Goal: Check status: Check status

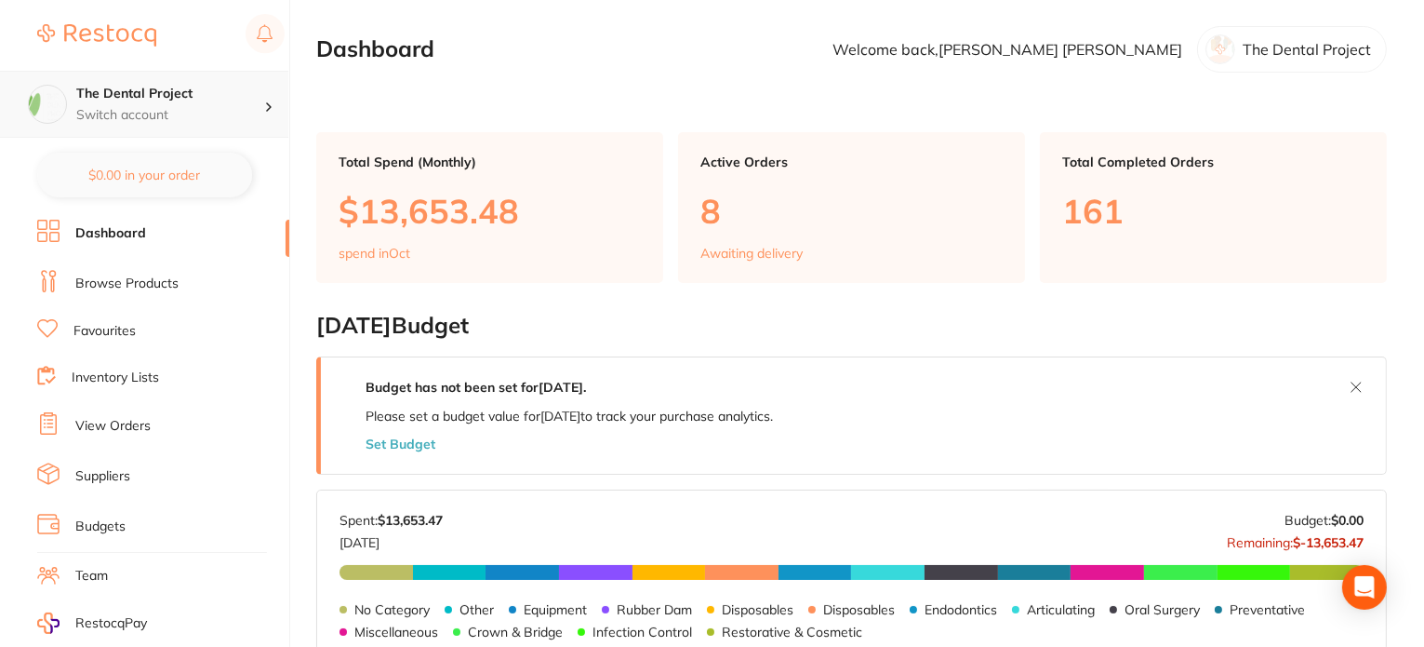
click at [141, 90] on h4 "The Dental Project" at bounding box center [170, 94] width 188 height 19
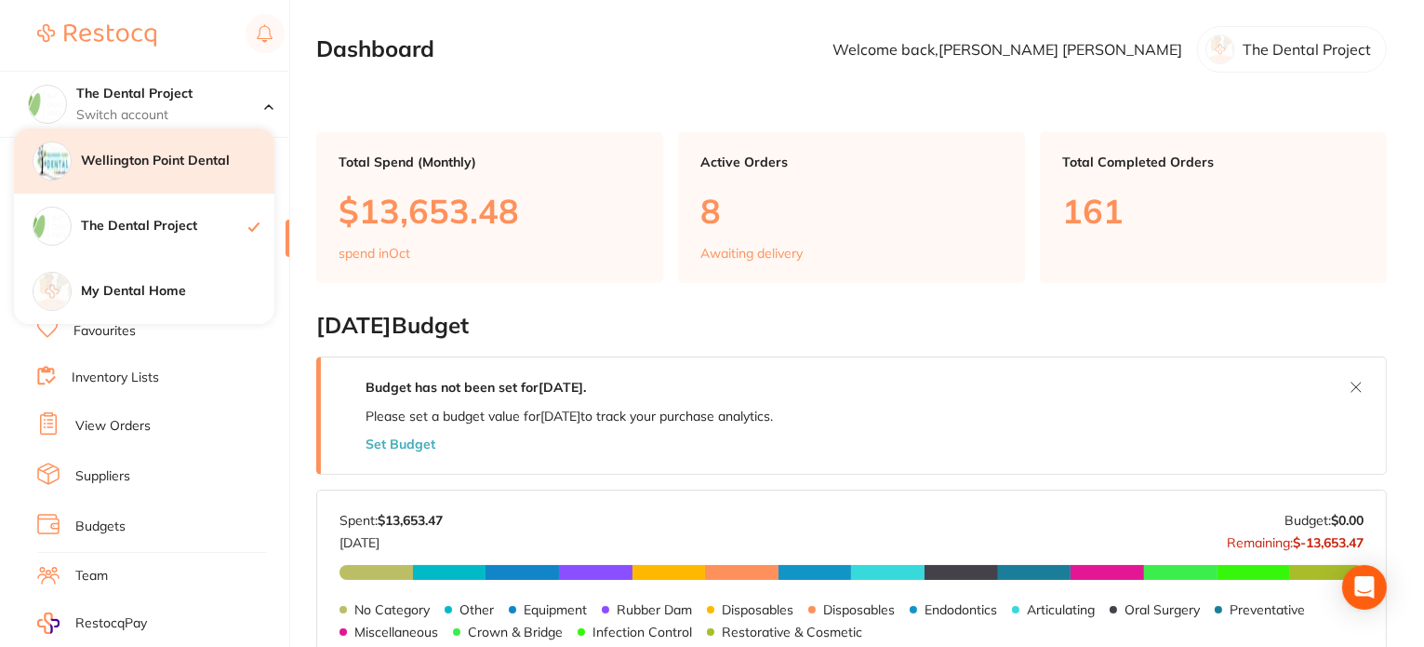
click at [134, 162] on h4 "Wellington Point Dental" at bounding box center [178, 161] width 194 height 19
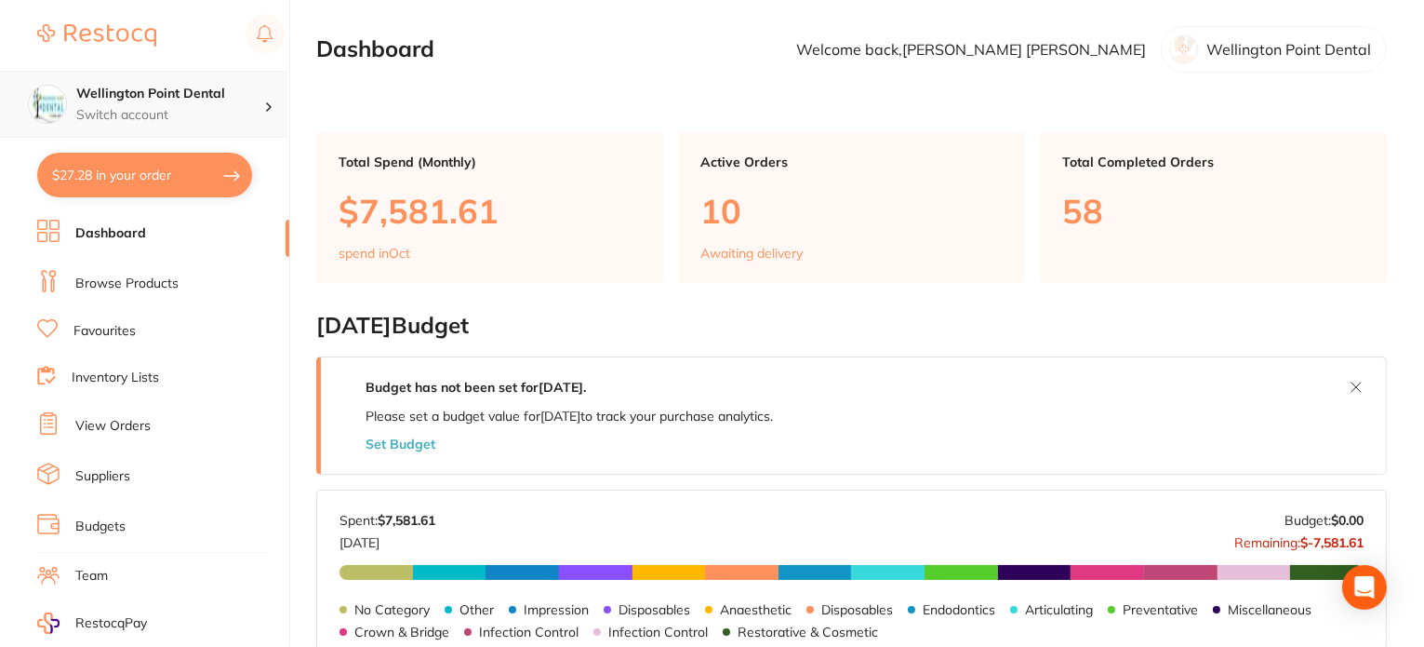
click at [131, 96] on h4 "Wellington Point Dental" at bounding box center [170, 94] width 188 height 19
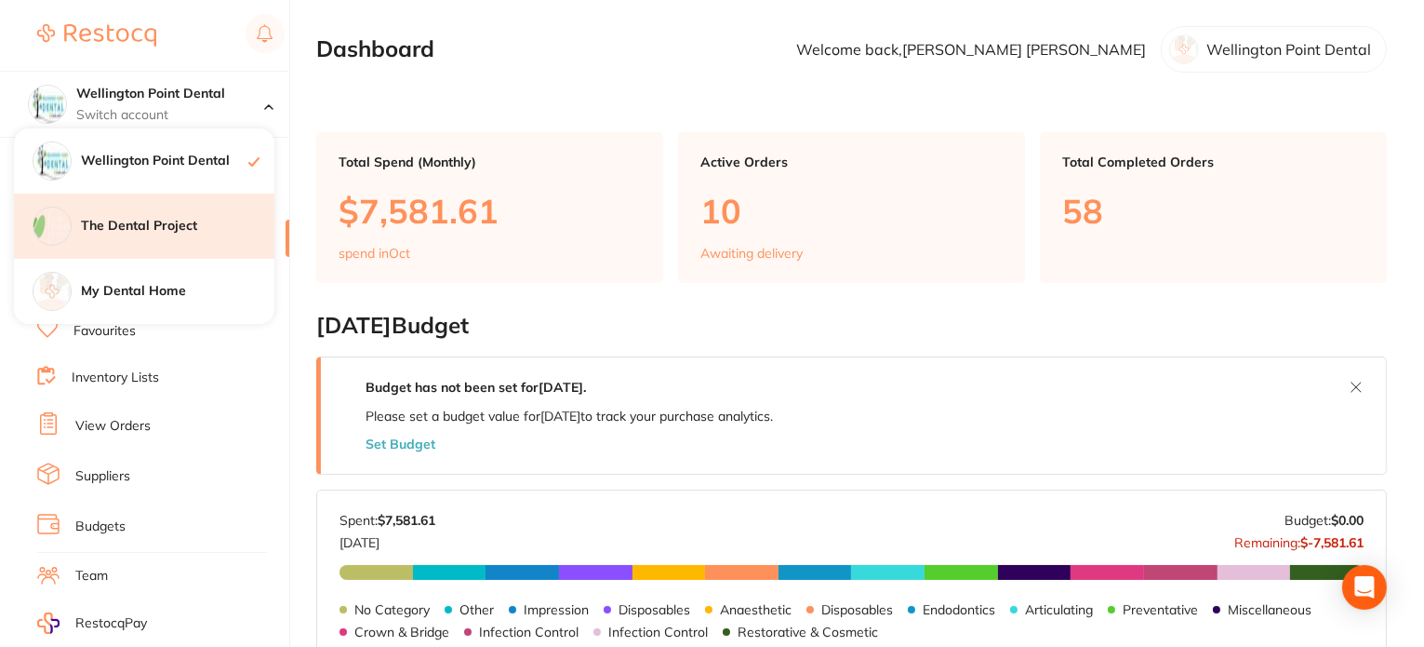
click at [130, 220] on h4 "The Dental Project" at bounding box center [178, 226] width 194 height 19
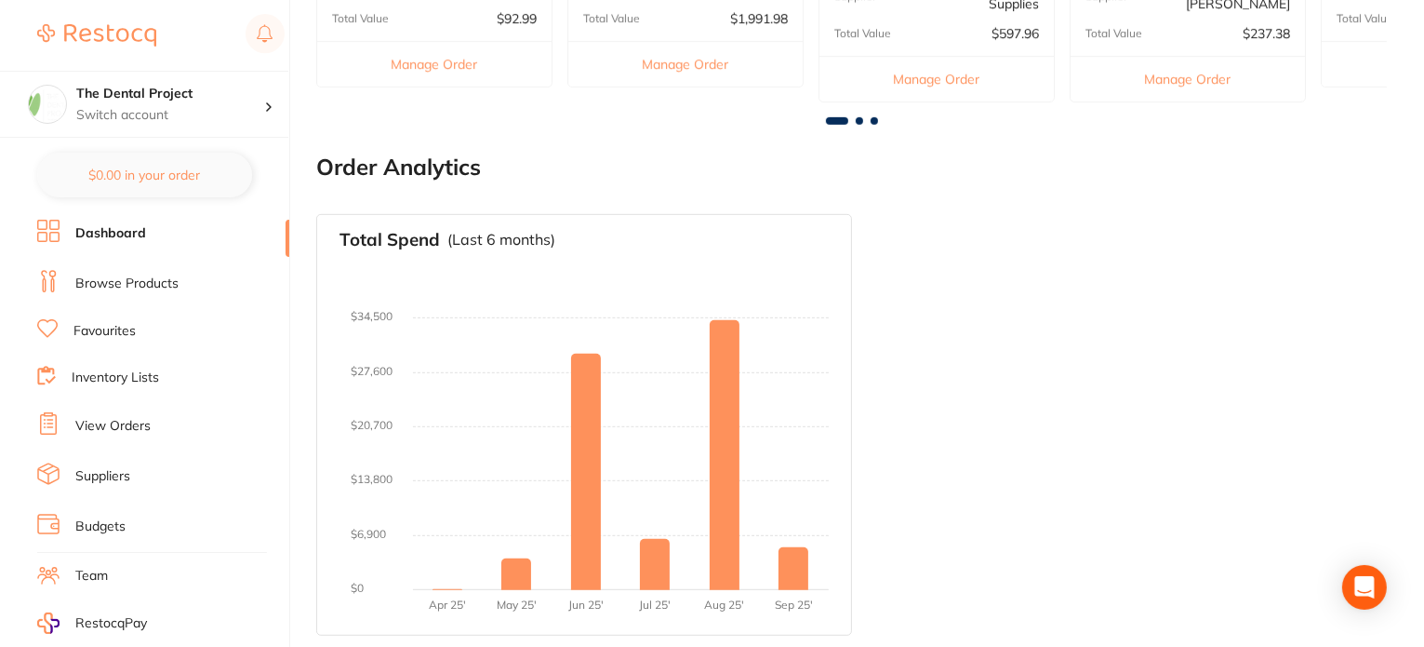
scroll to position [862, 0]
click at [92, 89] on h4 "The Dental Project" at bounding box center [170, 94] width 188 height 19
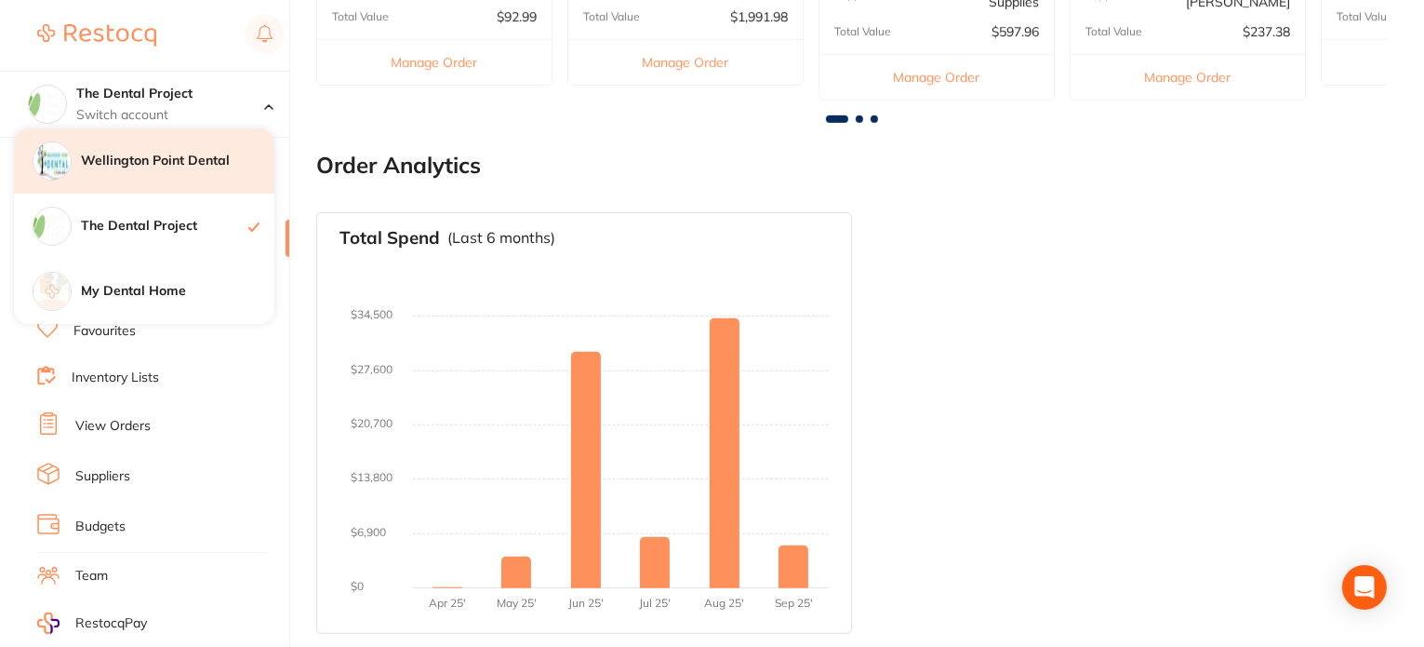
click at [102, 157] on h4 "Wellington Point Dental" at bounding box center [178, 161] width 194 height 19
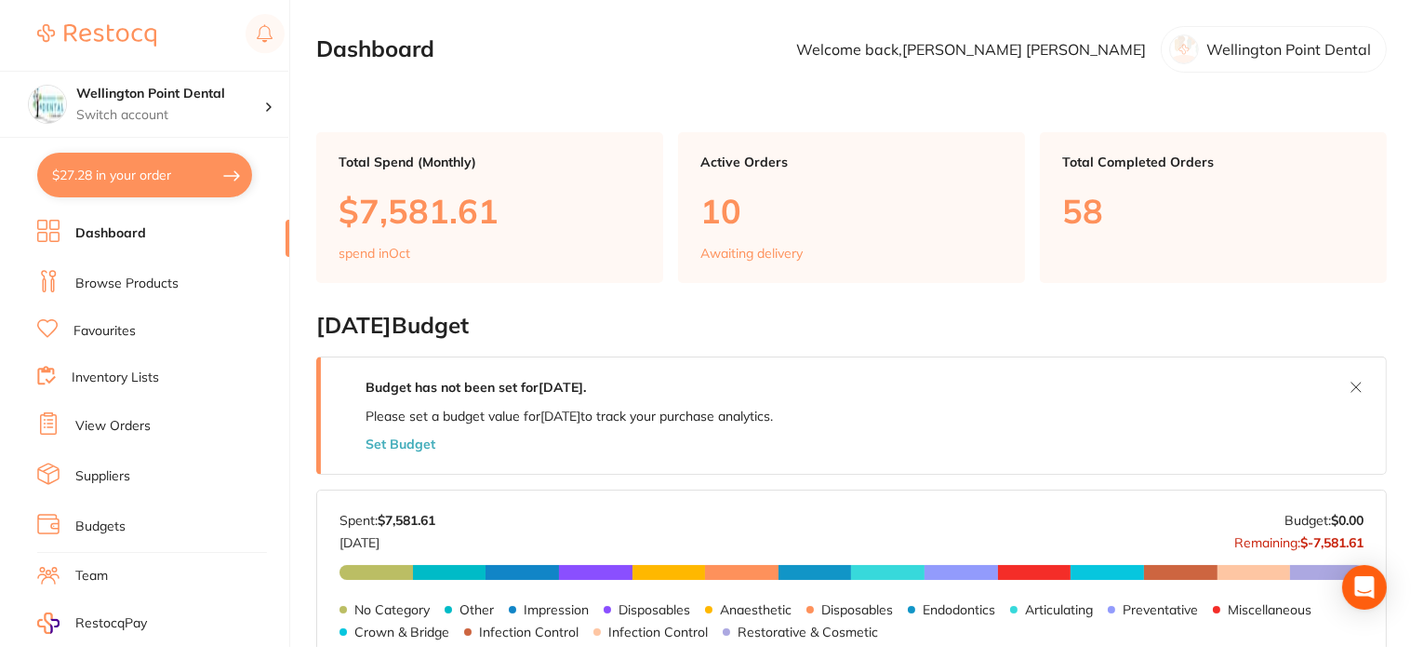
click at [122, 167] on button "$27.28 in your order" at bounding box center [144, 175] width 215 height 45
checkbox input "true"
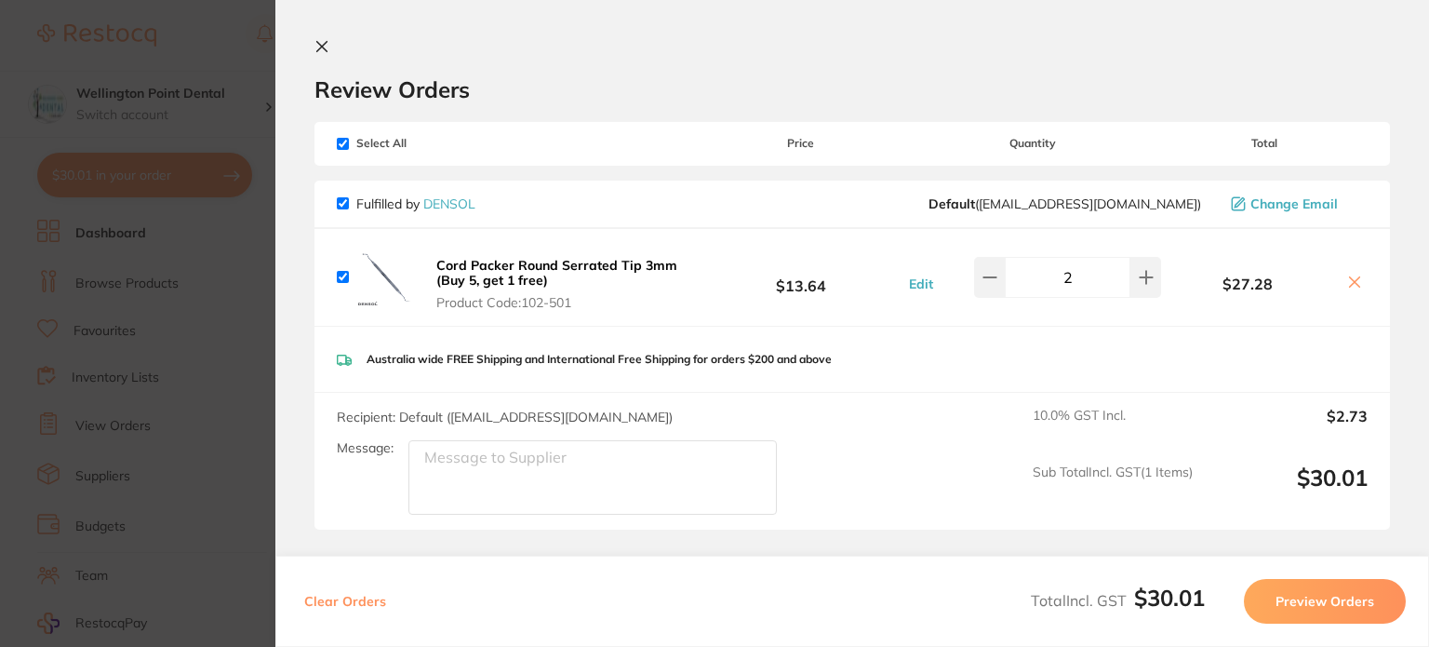
click at [327, 46] on icon at bounding box center [321, 46] width 15 height 15
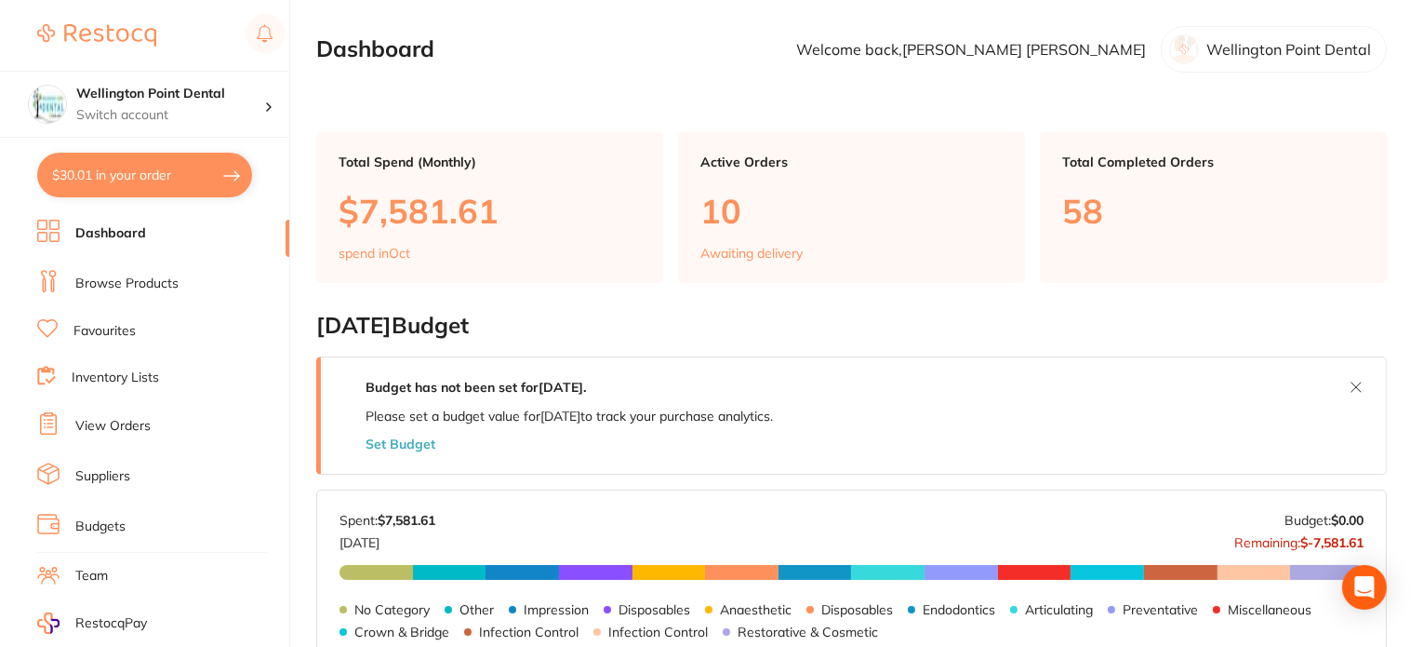
click at [97, 420] on link "View Orders" at bounding box center [112, 426] width 75 height 19
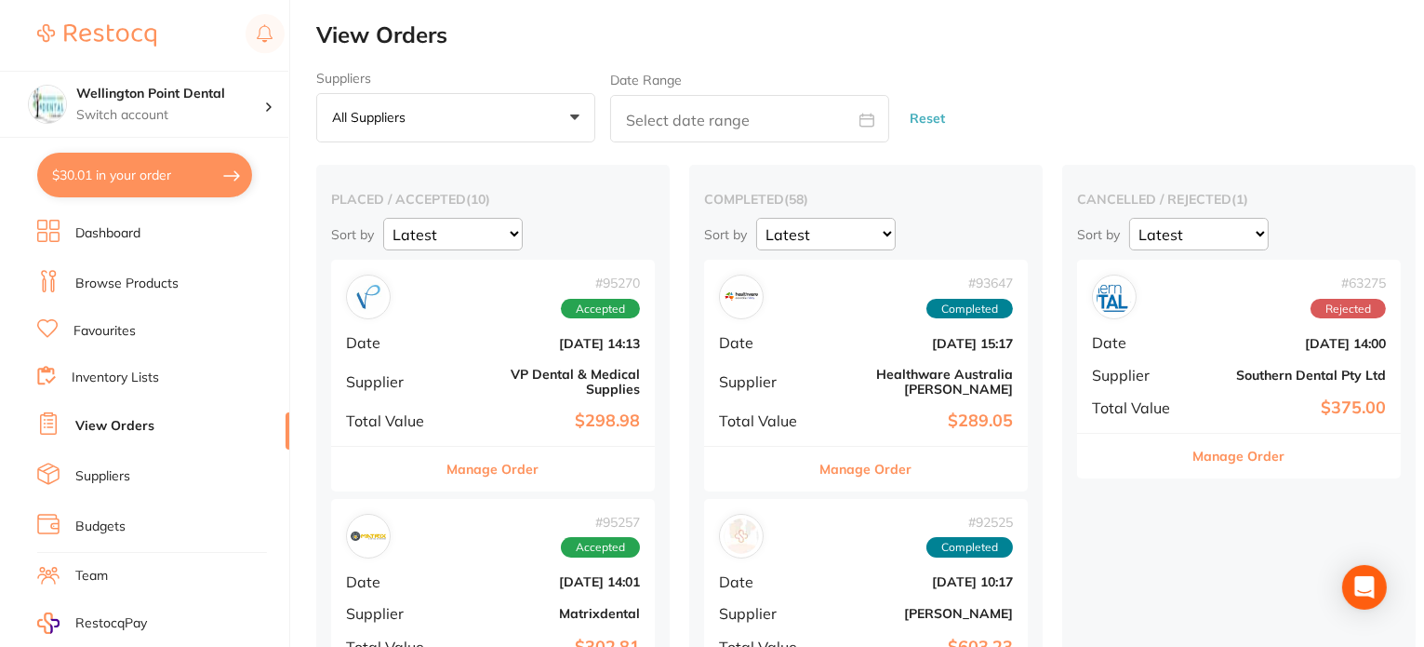
click at [493, 454] on button "Manage Order" at bounding box center [493, 469] width 92 height 45
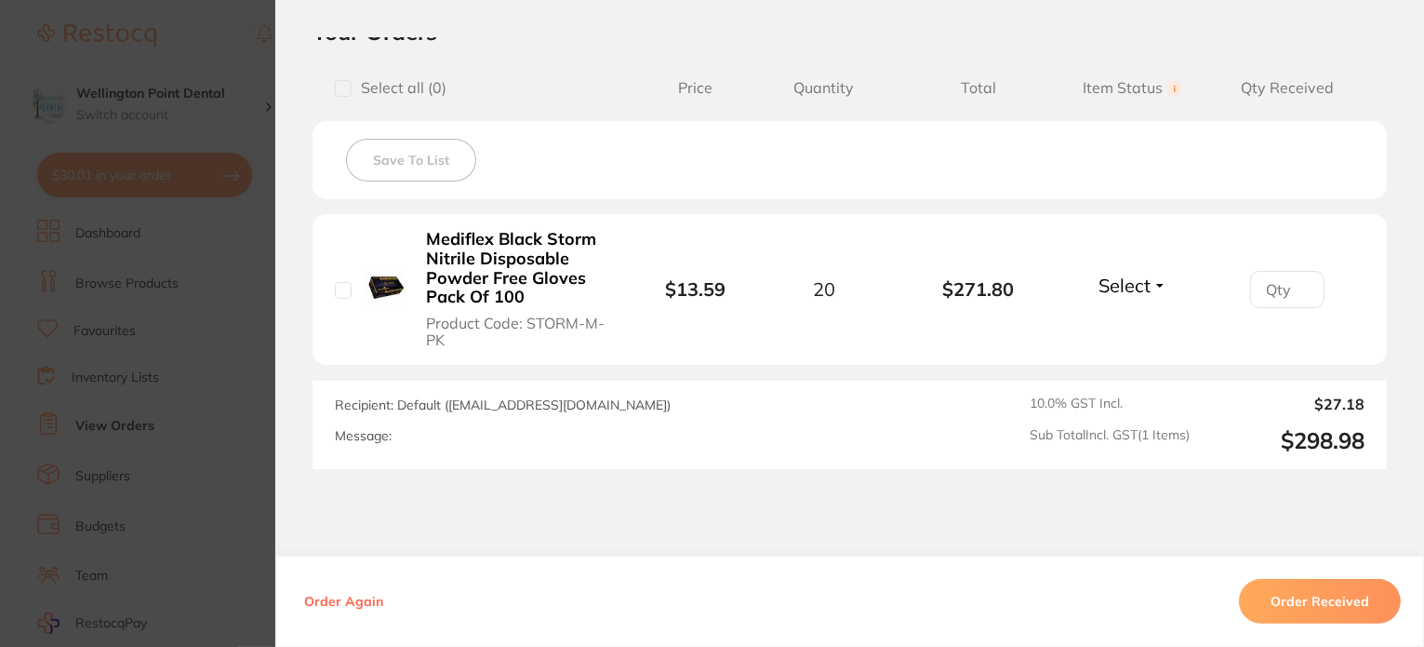
scroll to position [537, 0]
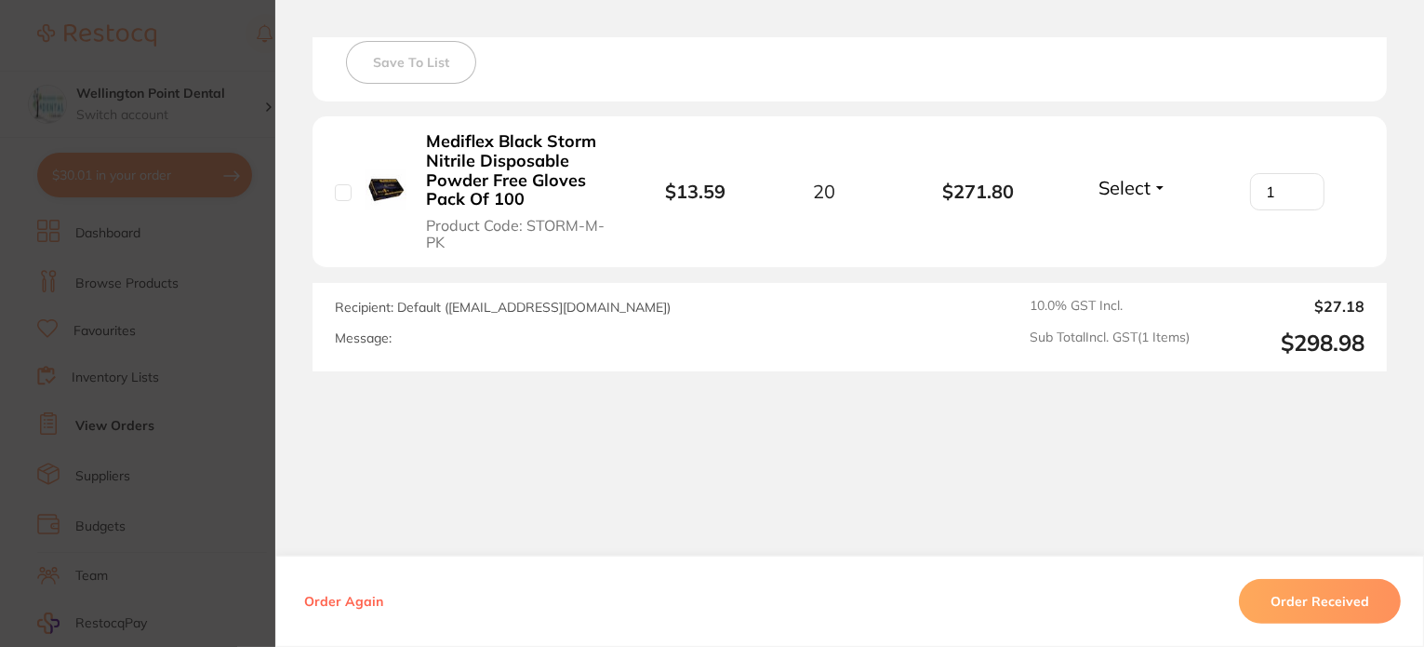
type input "1"
click at [1299, 186] on input "1" at bounding box center [1287, 191] width 74 height 37
type input "20"
click at [1156, 181] on button "Select" at bounding box center [1133, 187] width 80 height 23
click at [1142, 223] on span "Received" at bounding box center [1132, 227] width 47 height 14
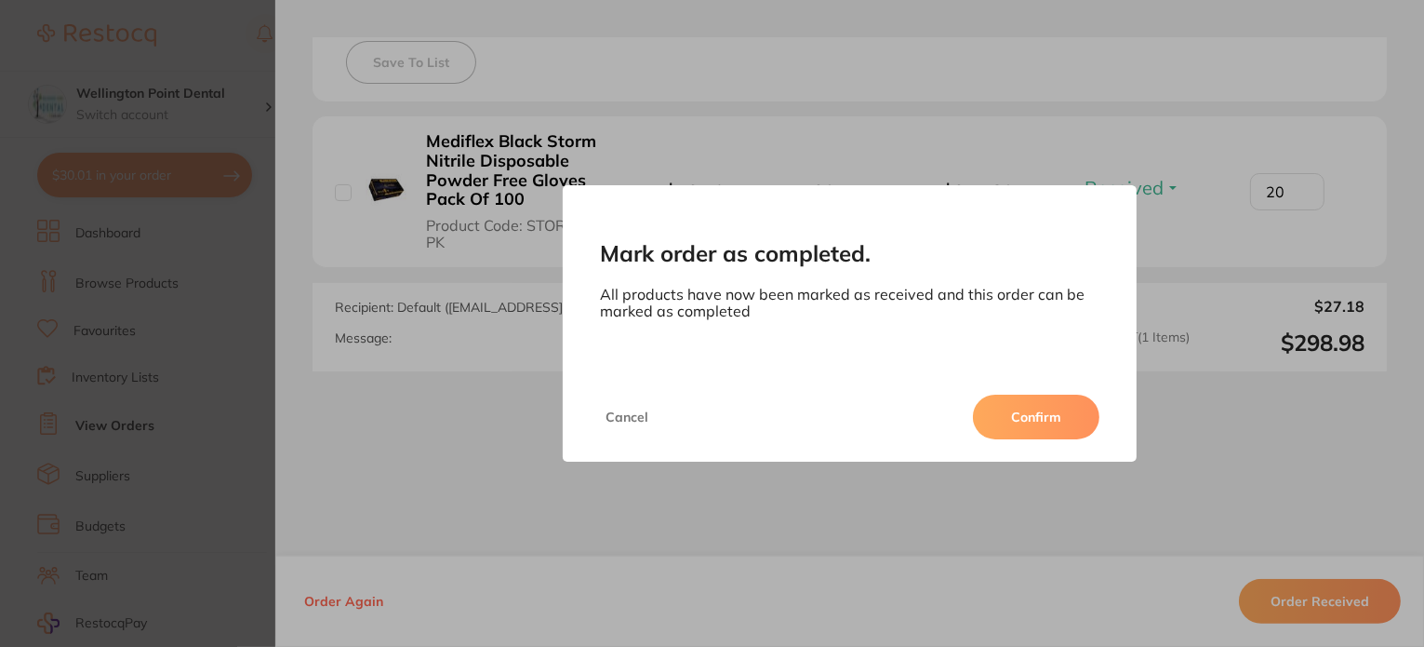
click at [1043, 415] on button "Confirm" at bounding box center [1036, 416] width 127 height 45
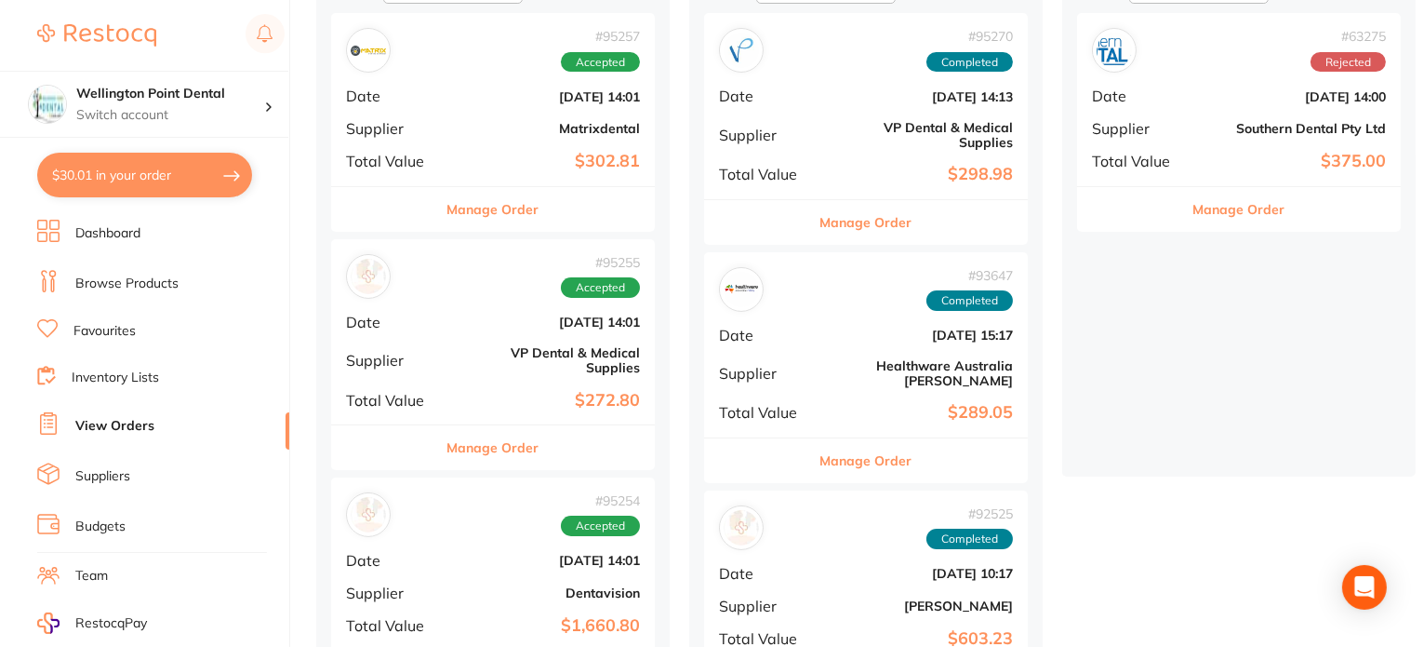
scroll to position [279, 0]
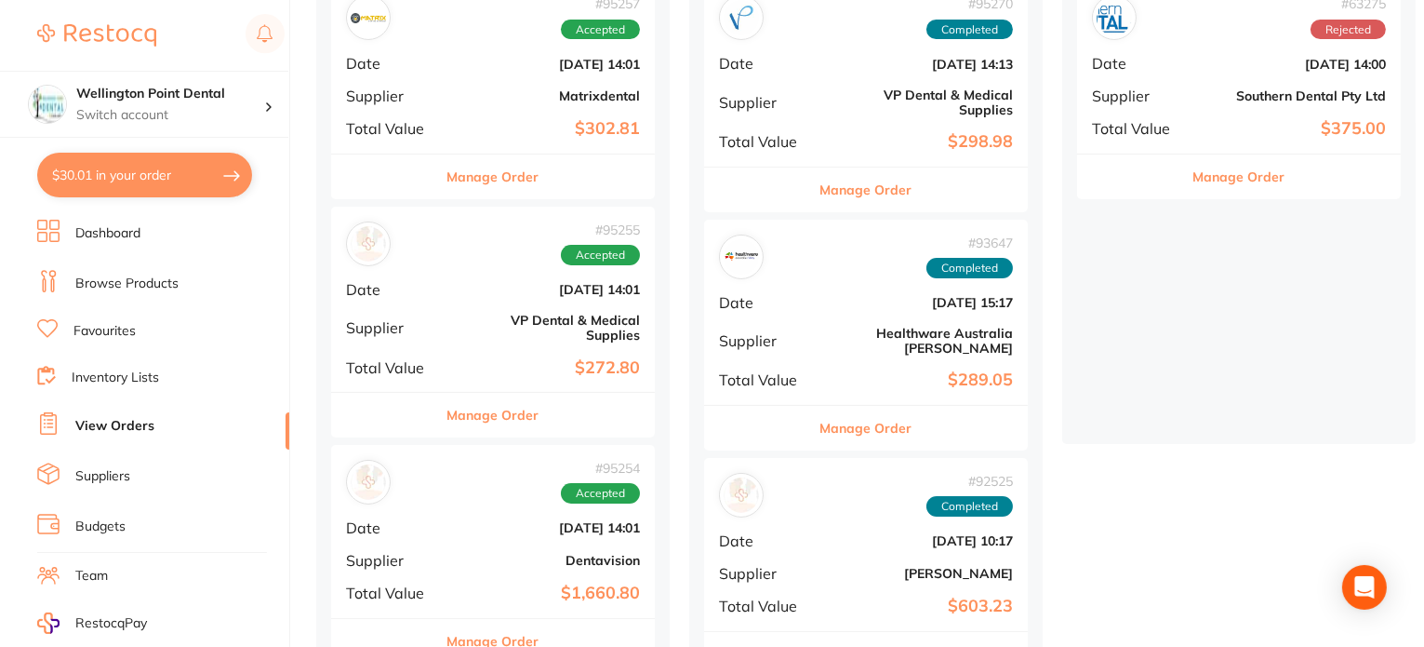
click at [500, 404] on button "Manage Order" at bounding box center [493, 415] width 92 height 45
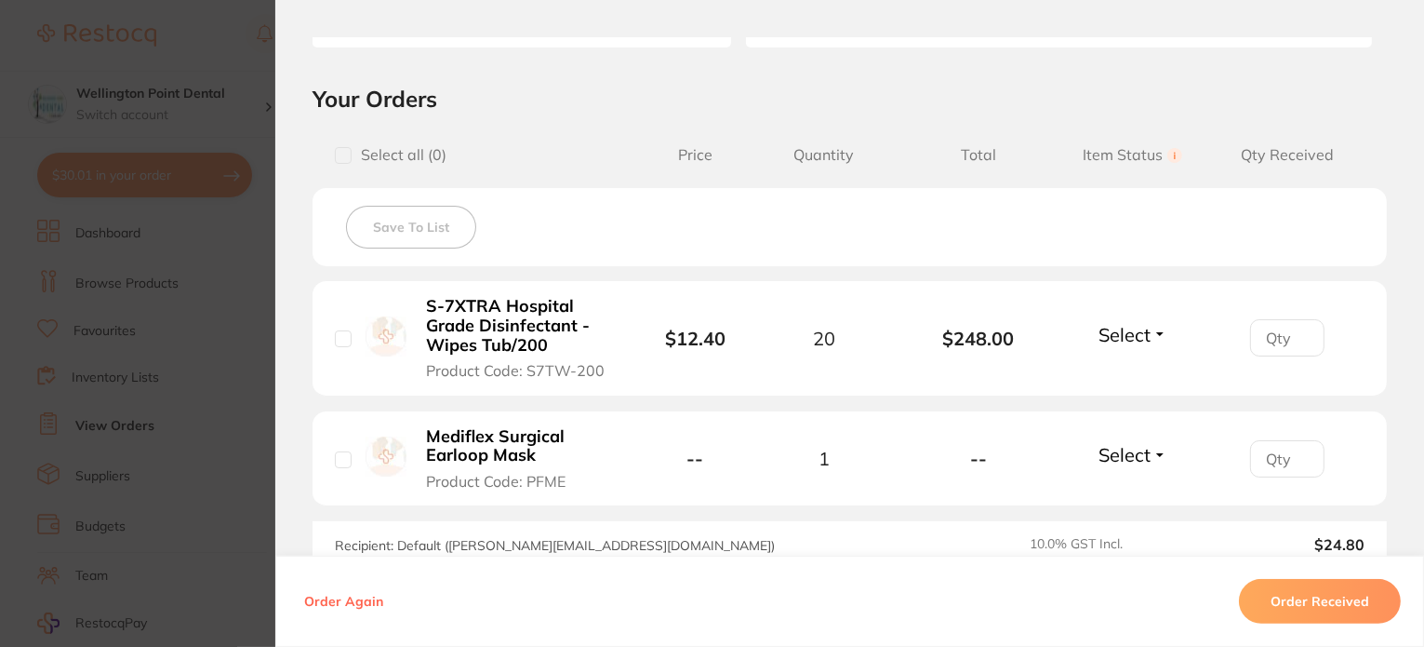
scroll to position [465, 0]
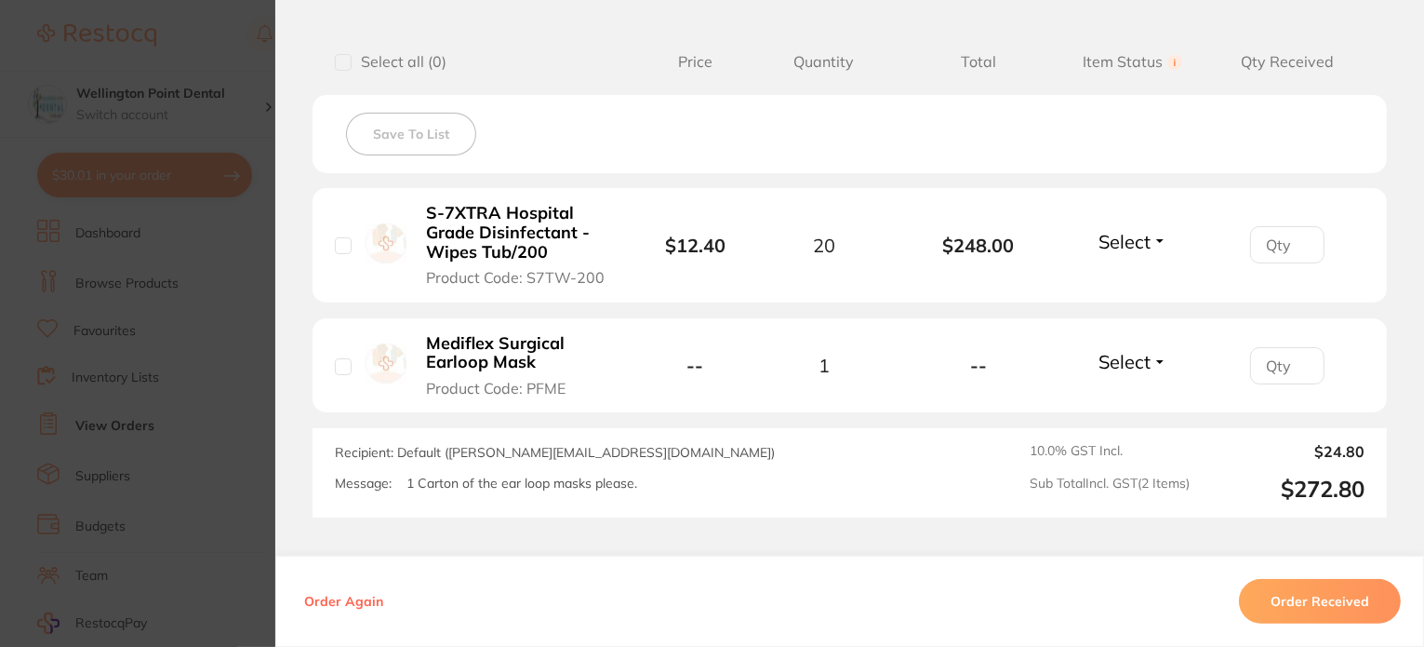
click at [1158, 360] on button "Select" at bounding box center [1133, 361] width 80 height 23
click at [1142, 401] on span "Received" at bounding box center [1132, 401] width 47 height 14
type input "1"
click at [1294, 355] on input "1" at bounding box center [1287, 365] width 74 height 37
click at [1295, 242] on input "1" at bounding box center [1287, 244] width 74 height 37
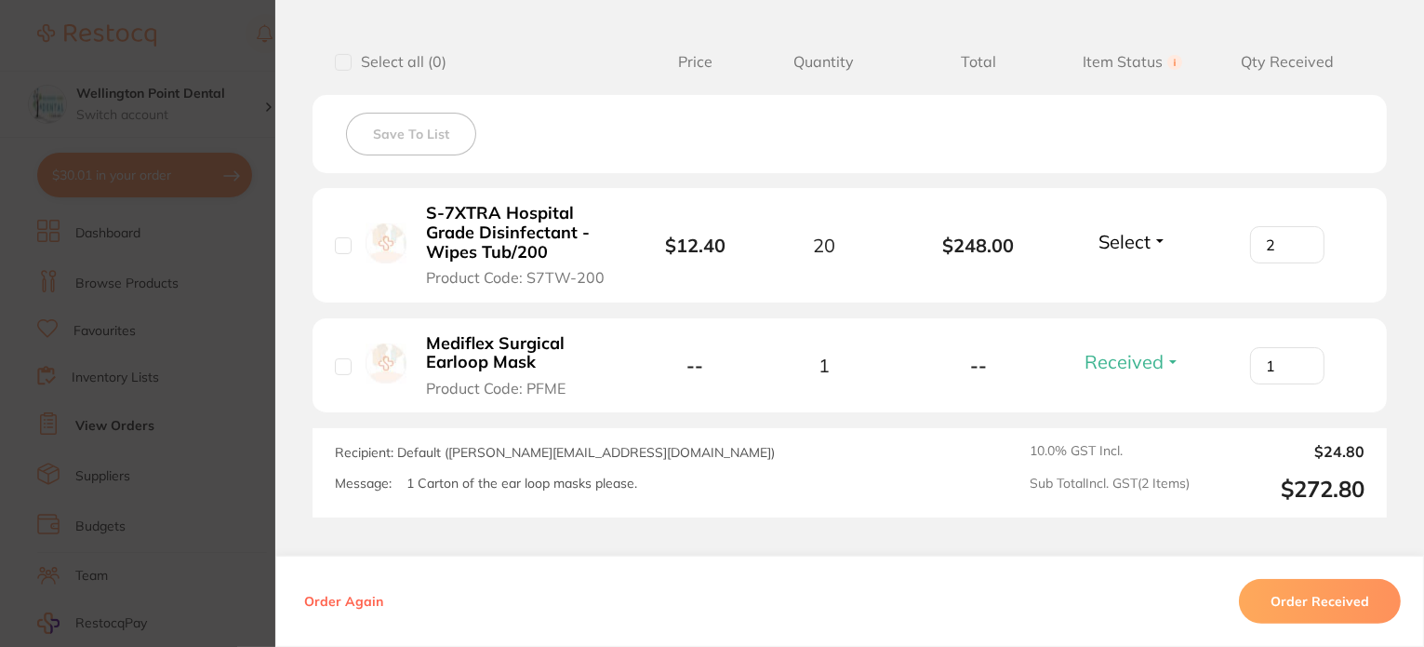
click at [1297, 237] on input "2" at bounding box center [1287, 244] width 74 height 37
click at [1297, 237] on input "3" at bounding box center [1287, 244] width 74 height 37
click at [1297, 237] on input "4" at bounding box center [1287, 244] width 74 height 37
click at [1297, 237] on input "5" at bounding box center [1287, 244] width 74 height 37
click at [1297, 237] on input "6" at bounding box center [1287, 244] width 74 height 37
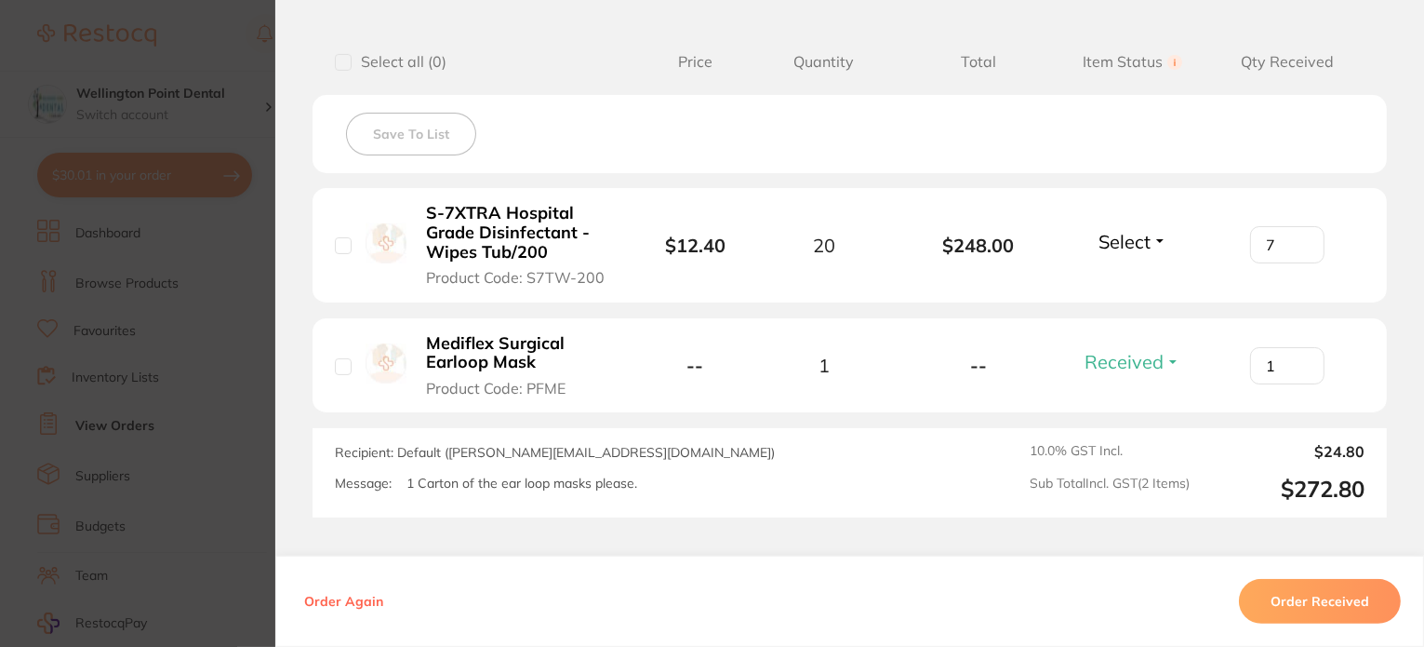
click at [1297, 237] on input "7" at bounding box center [1287, 244] width 74 height 37
click at [1297, 237] on input "8" at bounding box center [1287, 244] width 74 height 37
click at [1297, 237] on input "9" at bounding box center [1287, 244] width 74 height 37
click at [1297, 237] on input "10" at bounding box center [1287, 244] width 74 height 37
click at [1297, 237] on input "11" at bounding box center [1287, 244] width 74 height 37
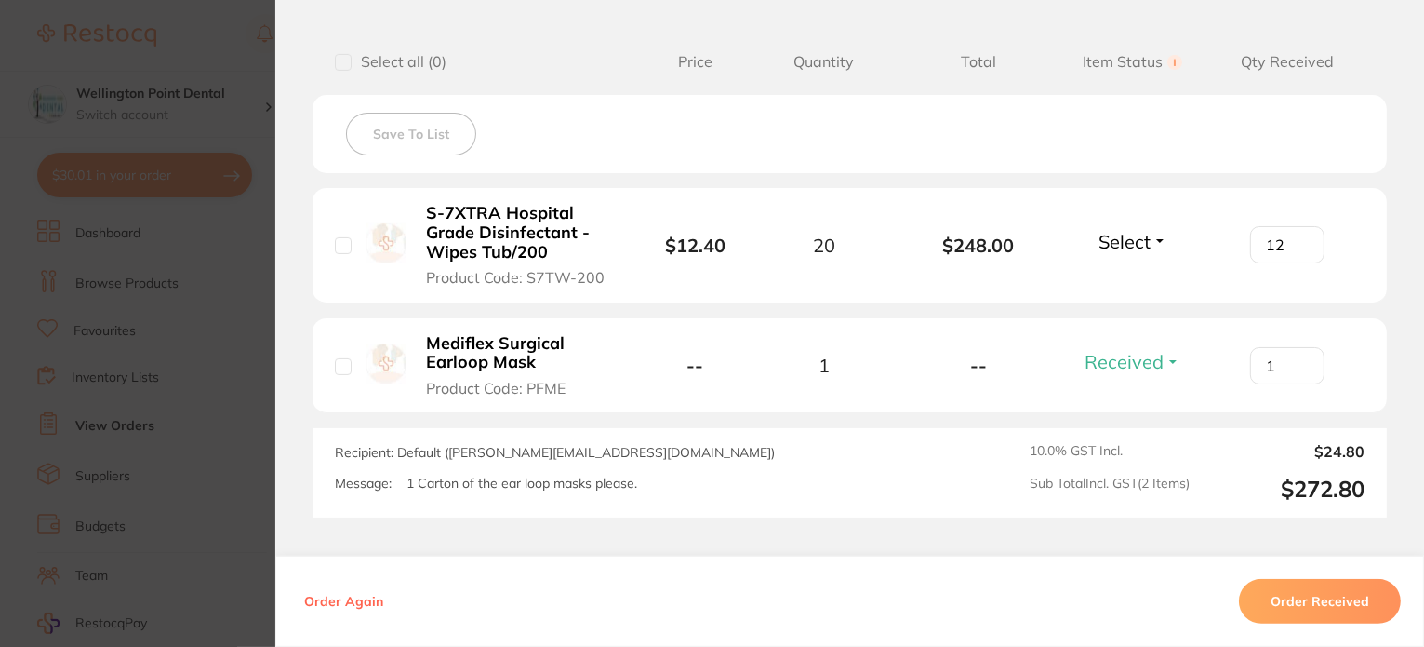
click at [1297, 237] on input "12" at bounding box center [1287, 244] width 74 height 37
click at [1299, 237] on input "13" at bounding box center [1287, 244] width 74 height 37
click at [1299, 237] on input "14" at bounding box center [1287, 244] width 74 height 37
click at [1299, 237] on input "15" at bounding box center [1287, 244] width 74 height 37
click at [1299, 237] on input "16" at bounding box center [1287, 244] width 74 height 37
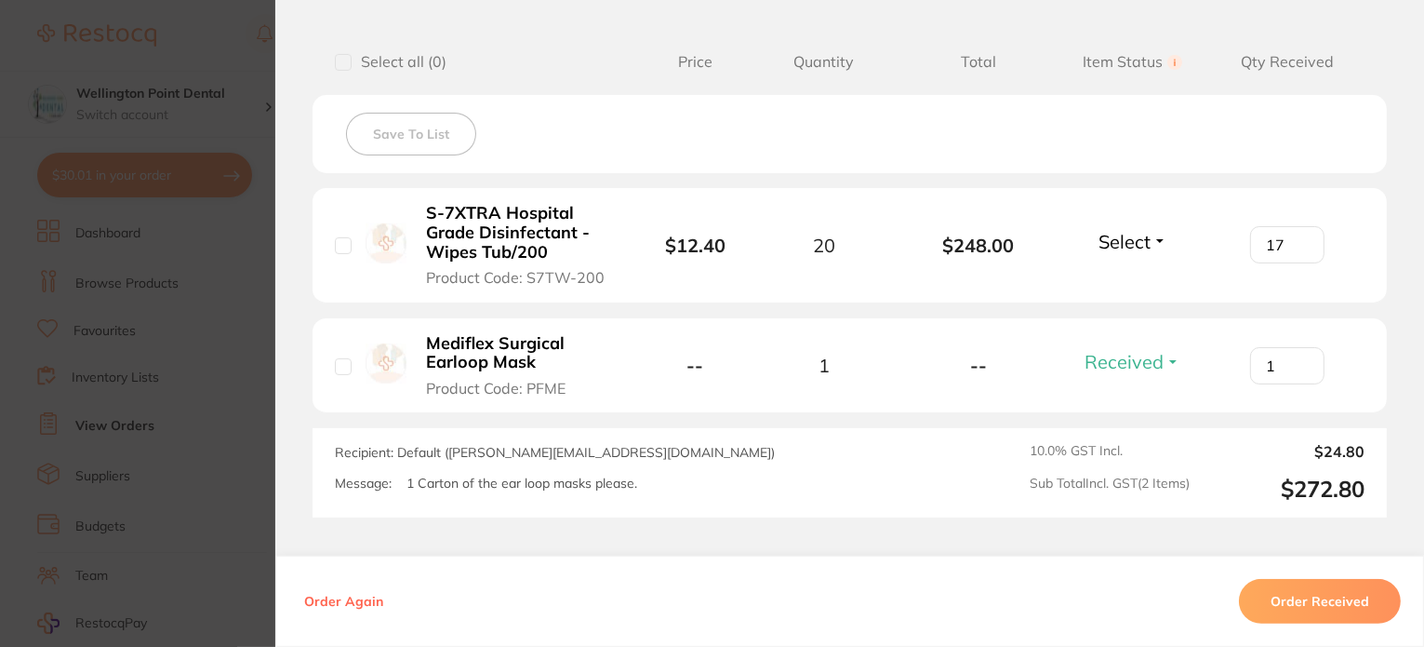
click at [1299, 237] on input "17" at bounding box center [1287, 244] width 74 height 37
click at [1299, 237] on input "18" at bounding box center [1287, 244] width 74 height 37
click at [1301, 237] on input "19" at bounding box center [1287, 244] width 74 height 37
type input "20"
click at [1301, 237] on input "20" at bounding box center [1287, 244] width 74 height 37
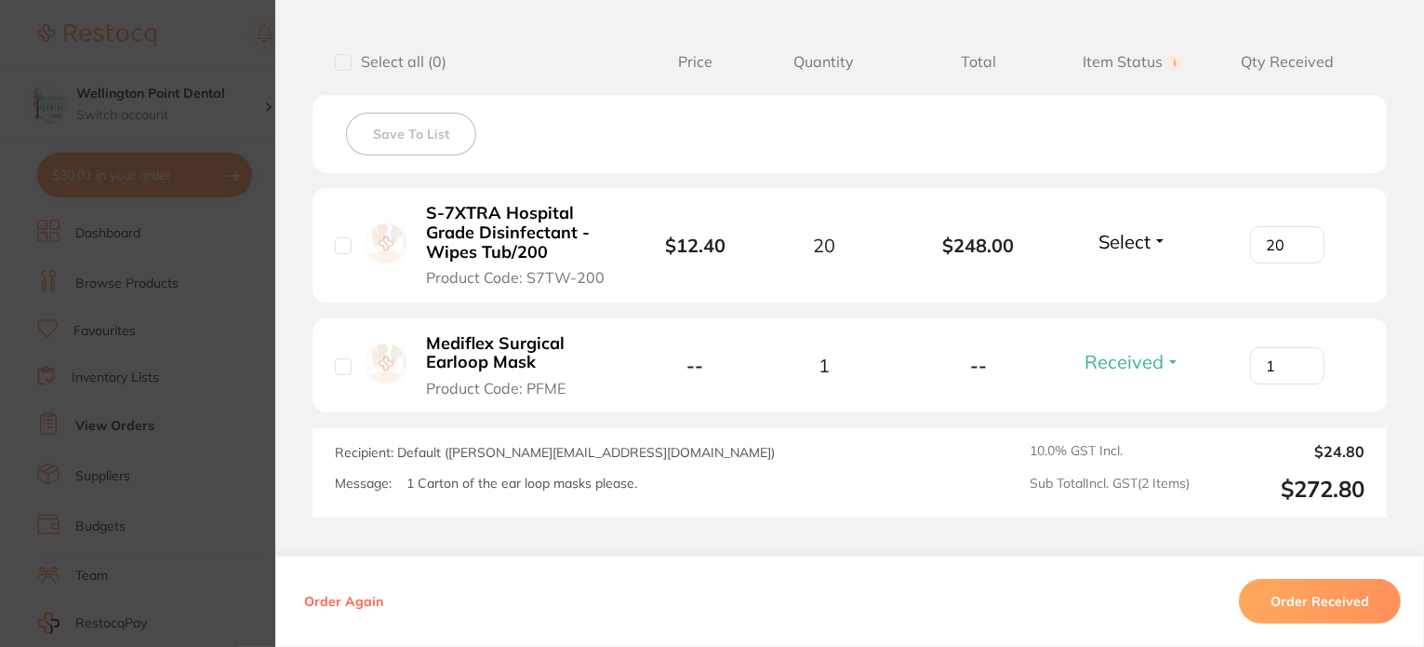
click at [1154, 234] on button "Select" at bounding box center [1133, 241] width 80 height 23
click at [1129, 277] on span "Received" at bounding box center [1132, 281] width 47 height 14
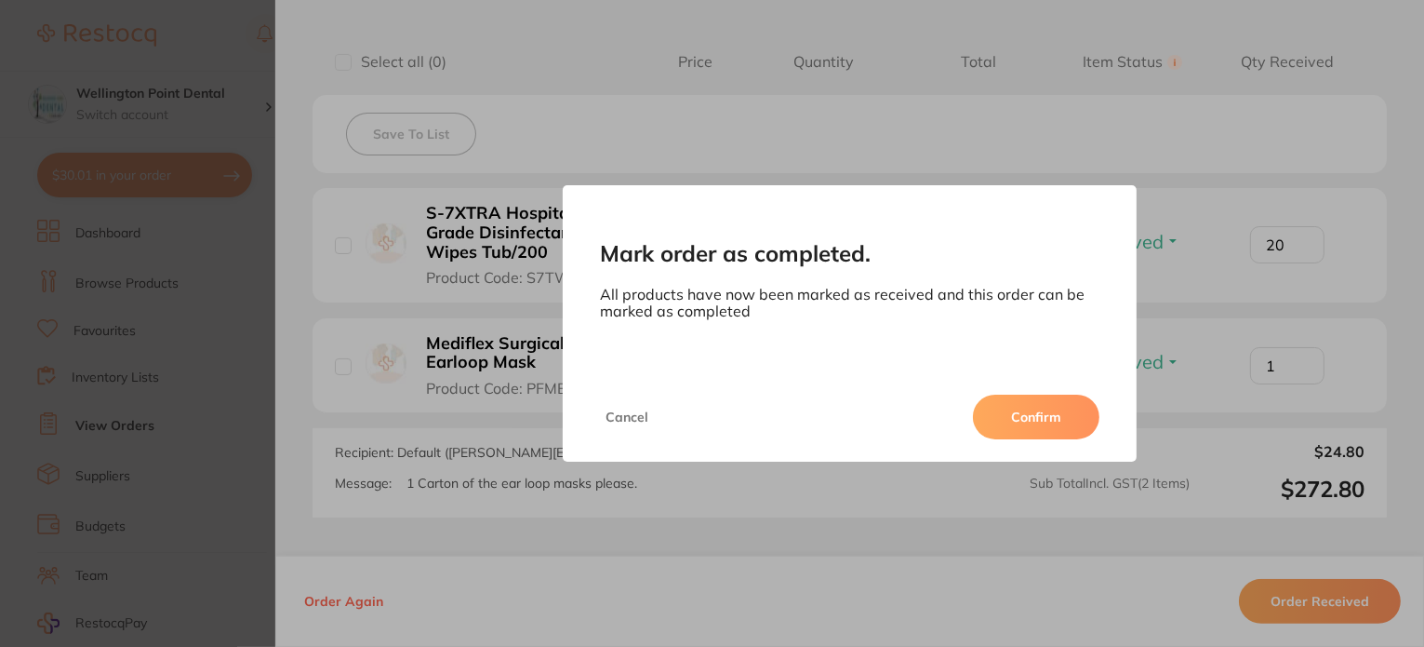
click at [1042, 414] on button "Confirm" at bounding box center [1036, 416] width 127 height 45
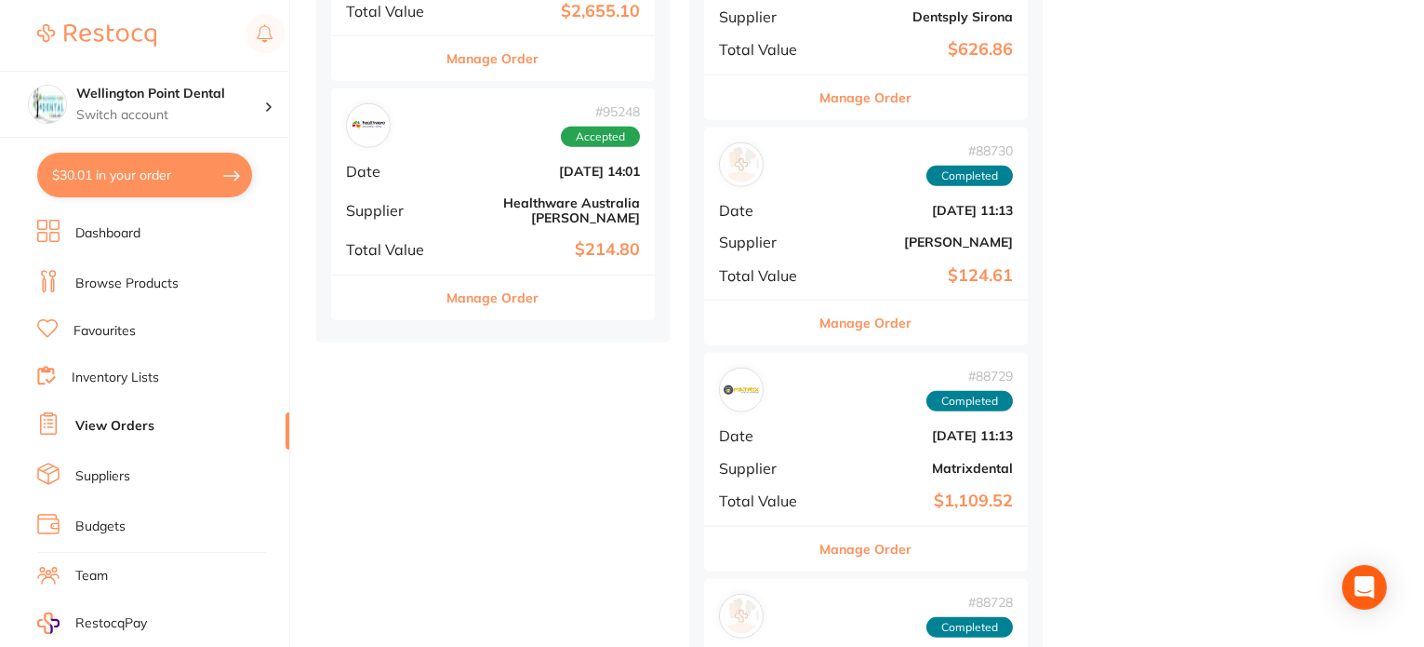
scroll to position [1768, 0]
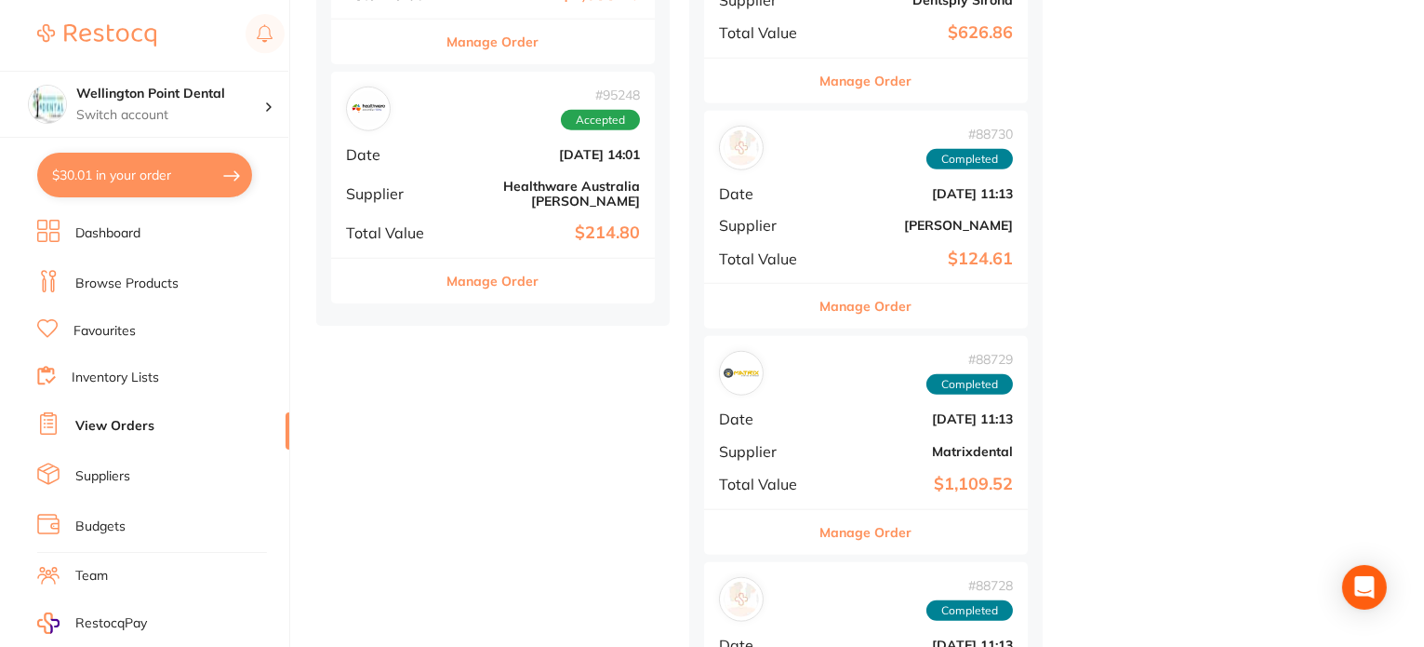
click at [482, 265] on button "Manage Order" at bounding box center [493, 281] width 92 height 45
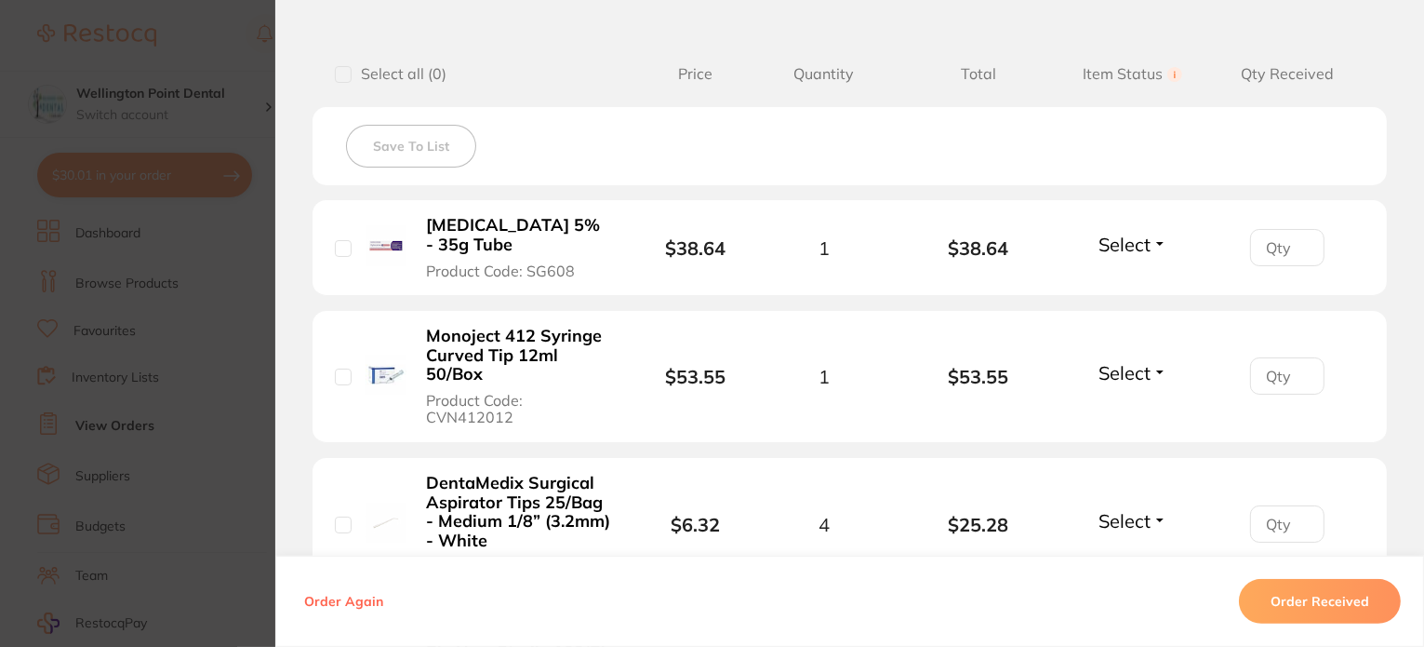
scroll to position [465, 0]
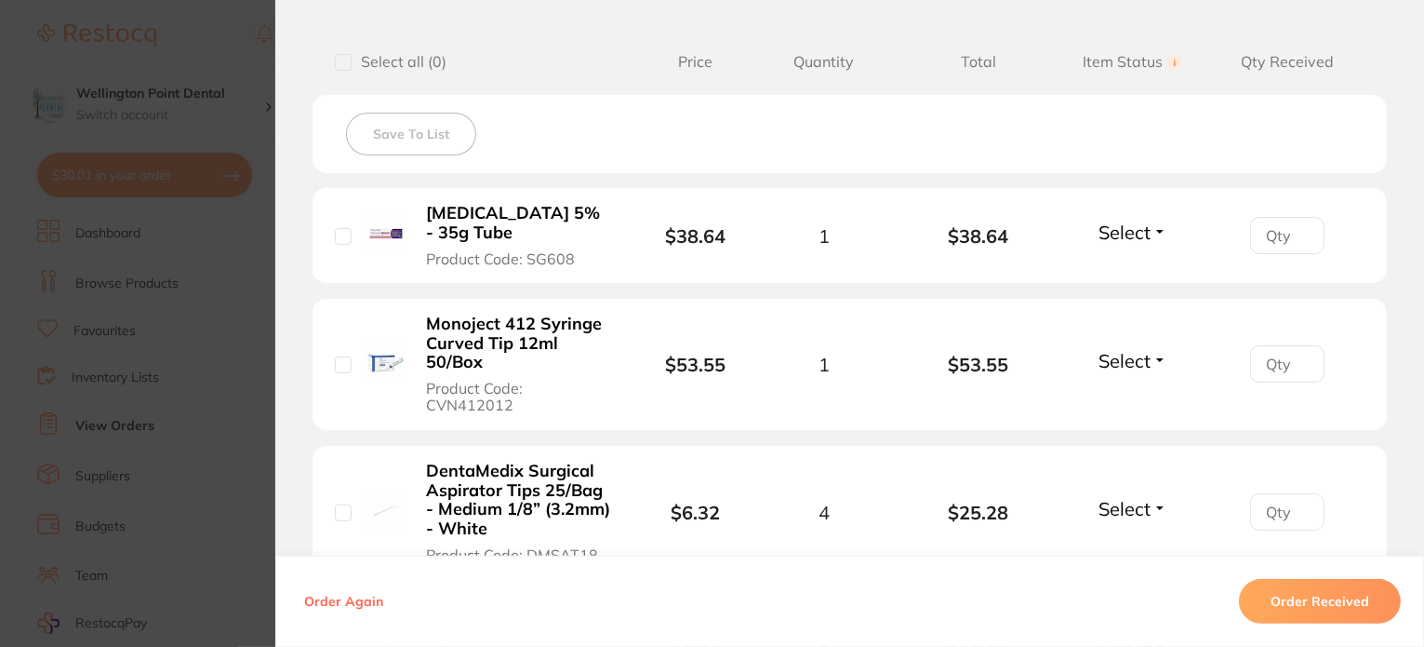
click at [1154, 226] on button "Select" at bounding box center [1133, 231] width 80 height 23
click at [1134, 270] on span "Received" at bounding box center [1132, 272] width 47 height 14
type input "1"
click at [1299, 226] on input "1" at bounding box center [1287, 235] width 74 height 37
click at [1157, 357] on button "Select" at bounding box center [1133, 360] width 80 height 23
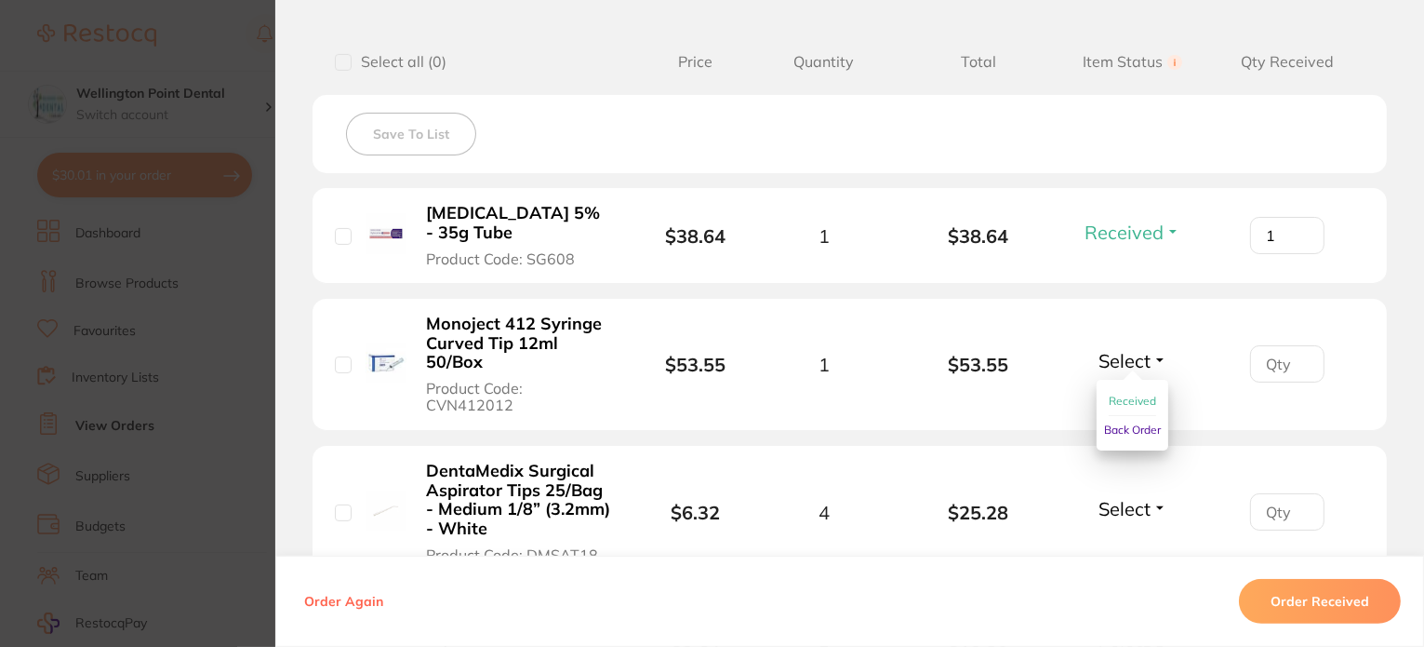
click at [1117, 400] on span "Received" at bounding box center [1132, 401] width 47 height 14
type input "1"
click at [1300, 357] on input "1" at bounding box center [1287, 363] width 74 height 37
click at [1159, 506] on button "Select" at bounding box center [1133, 508] width 80 height 23
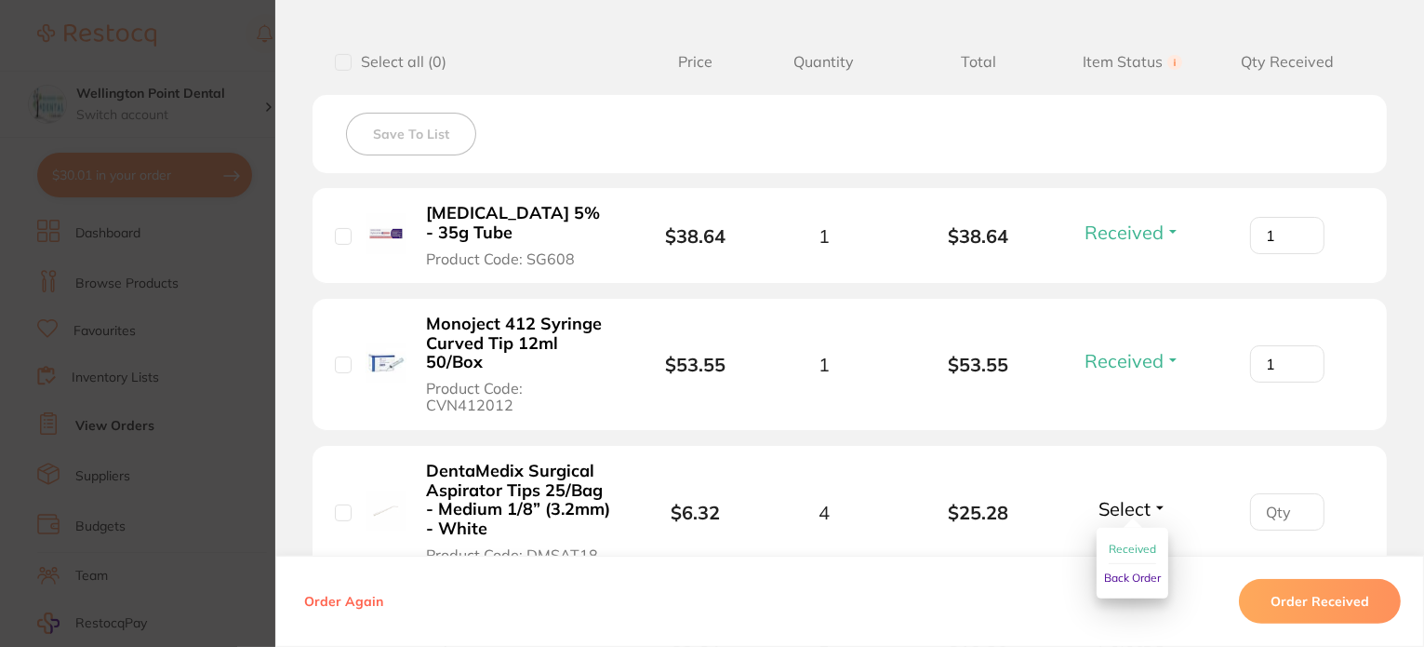
click at [1142, 542] on span "Received" at bounding box center [1132, 548] width 47 height 14
click at [1299, 508] on input "1" at bounding box center [1287, 511] width 74 height 37
click at [1299, 508] on input "2" at bounding box center [1287, 511] width 74 height 37
click at [1299, 508] on input "3" at bounding box center [1287, 511] width 74 height 37
type input "4"
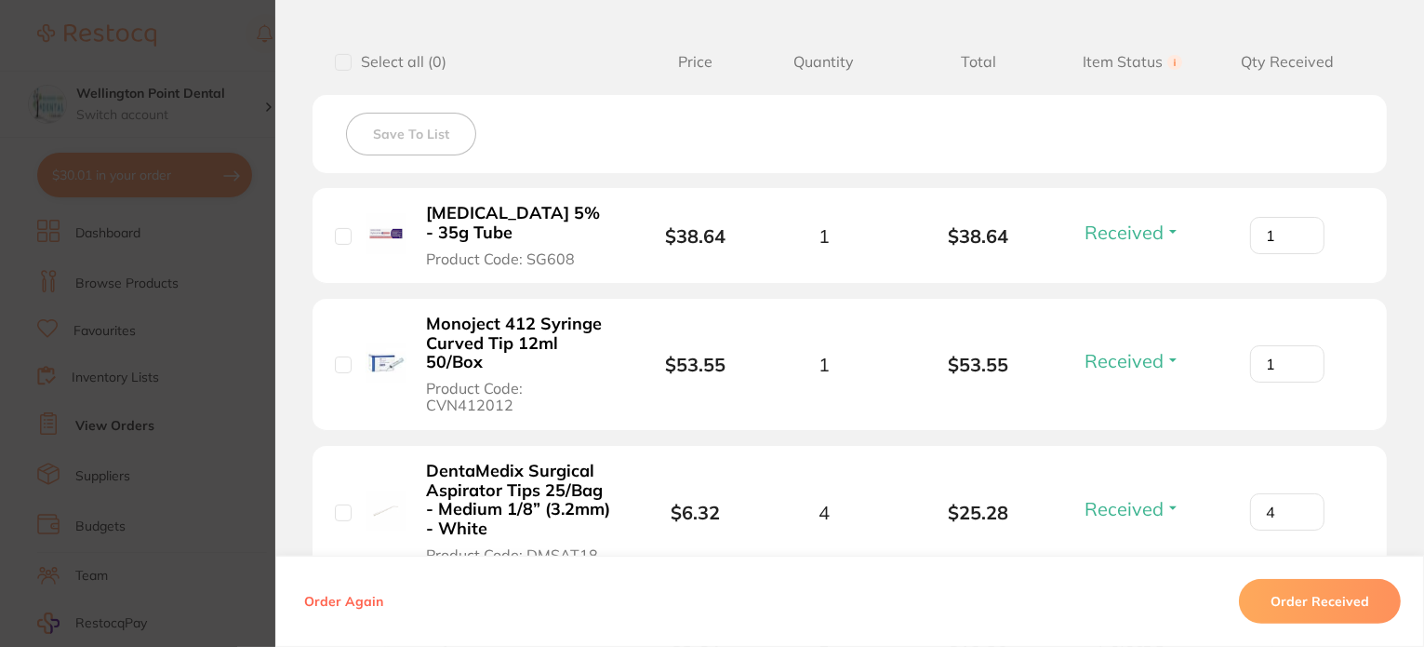
click at [1299, 508] on input "4" at bounding box center [1287, 511] width 74 height 37
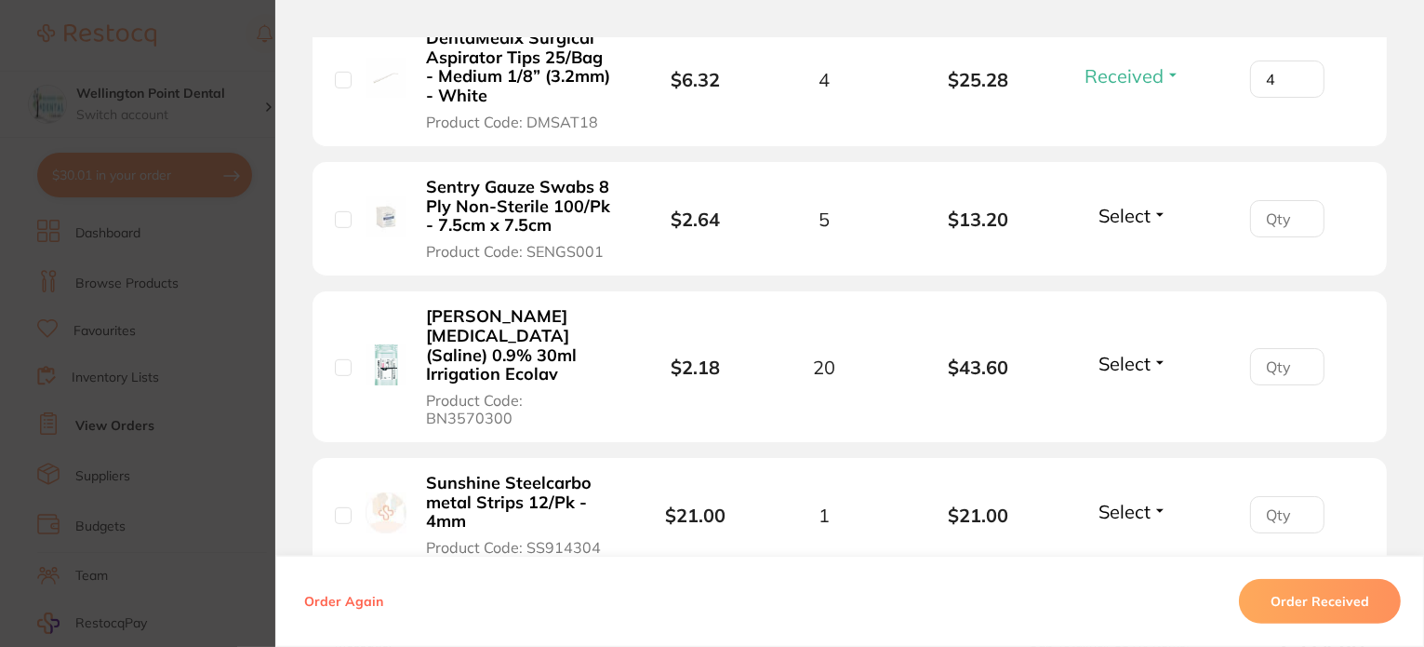
scroll to position [930, 0]
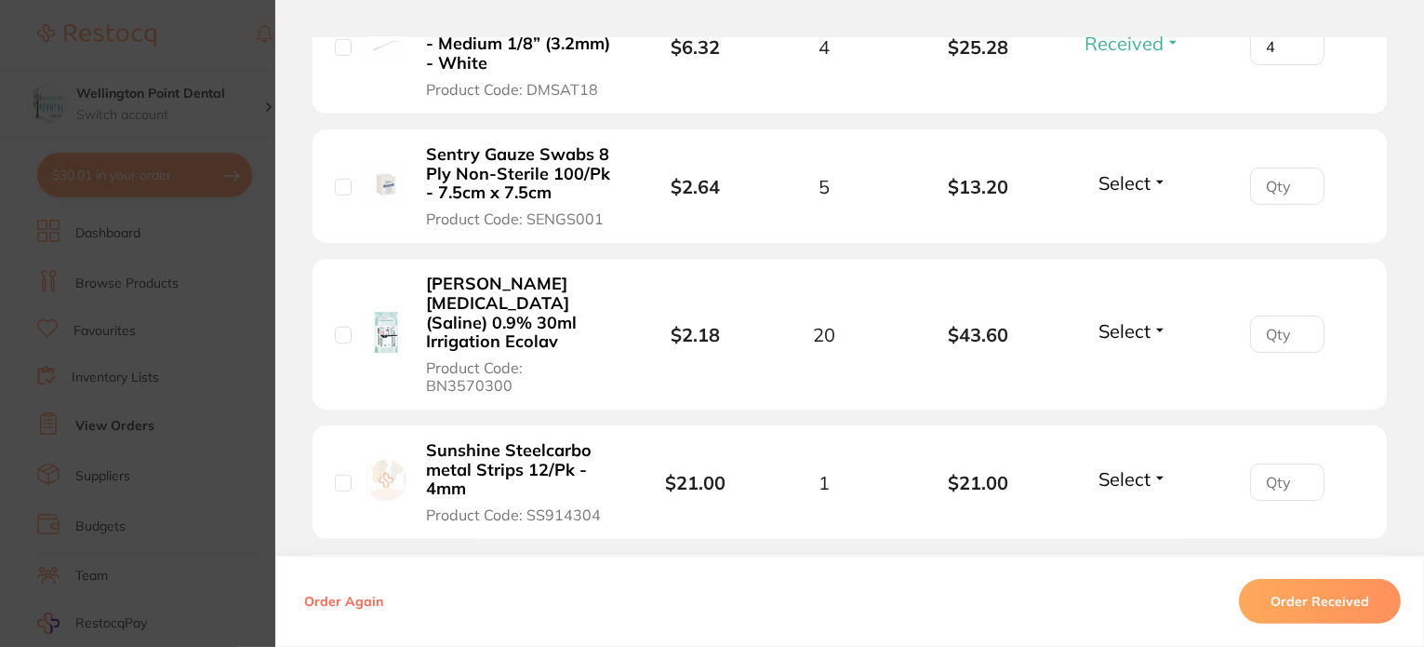
click at [1154, 319] on button "Select" at bounding box center [1133, 330] width 80 height 23
click at [1139, 364] on span "Received" at bounding box center [1132, 371] width 47 height 14
click at [1296, 315] on input "number" at bounding box center [1287, 333] width 74 height 37
type input "1"
click at [1297, 315] on input "1" at bounding box center [1287, 333] width 74 height 37
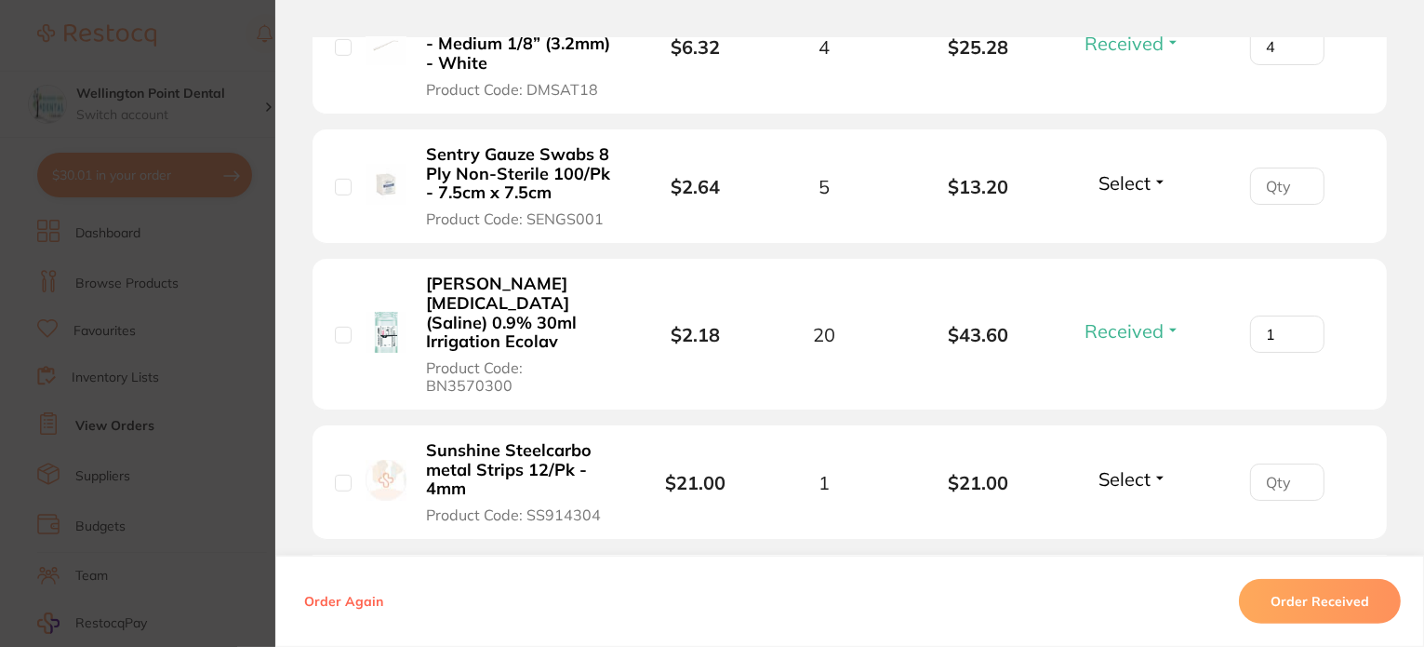
click at [1153, 467] on button "Select" at bounding box center [1133, 478] width 80 height 23
drag, startPoint x: 1131, startPoint y: 478, endPoint x: 1227, endPoint y: 459, distance: 97.8
click at [1131, 512] on span "Received" at bounding box center [1132, 519] width 47 height 14
type input "1"
click at [1294, 463] on input "1" at bounding box center [1287, 481] width 74 height 37
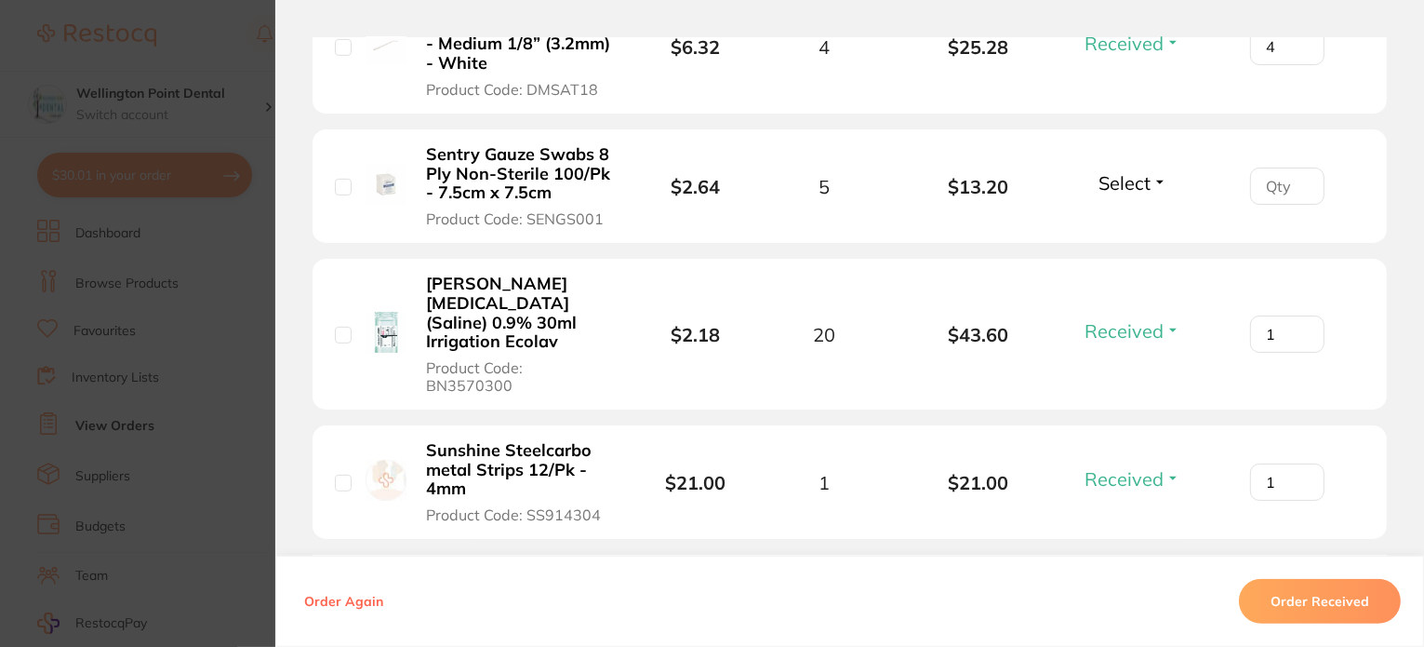
click at [1154, 178] on button "Select" at bounding box center [1133, 182] width 80 height 23
click at [1138, 249] on span "Back Order" at bounding box center [1132, 251] width 57 height 14
click at [1104, 166] on button "Back Order" at bounding box center [1132, 166] width 57 height 0
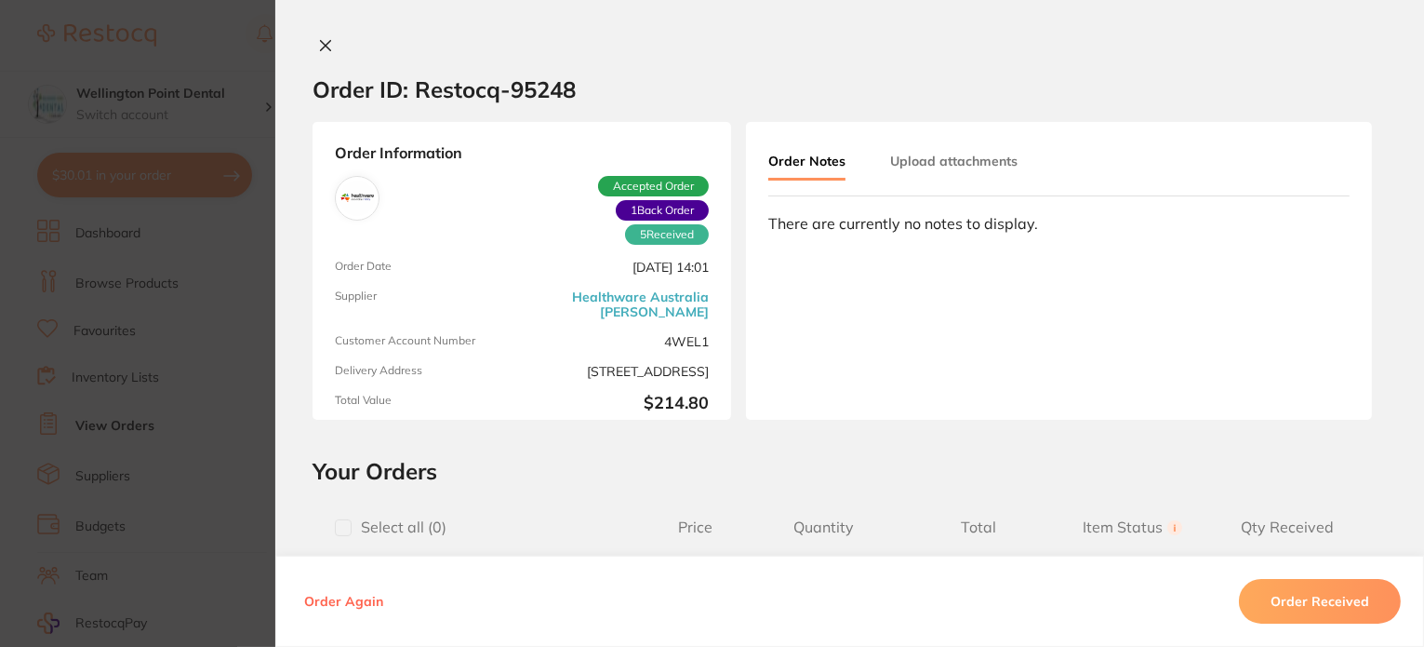
scroll to position [1302, 0]
click at [318, 44] on icon at bounding box center [325, 45] width 15 height 15
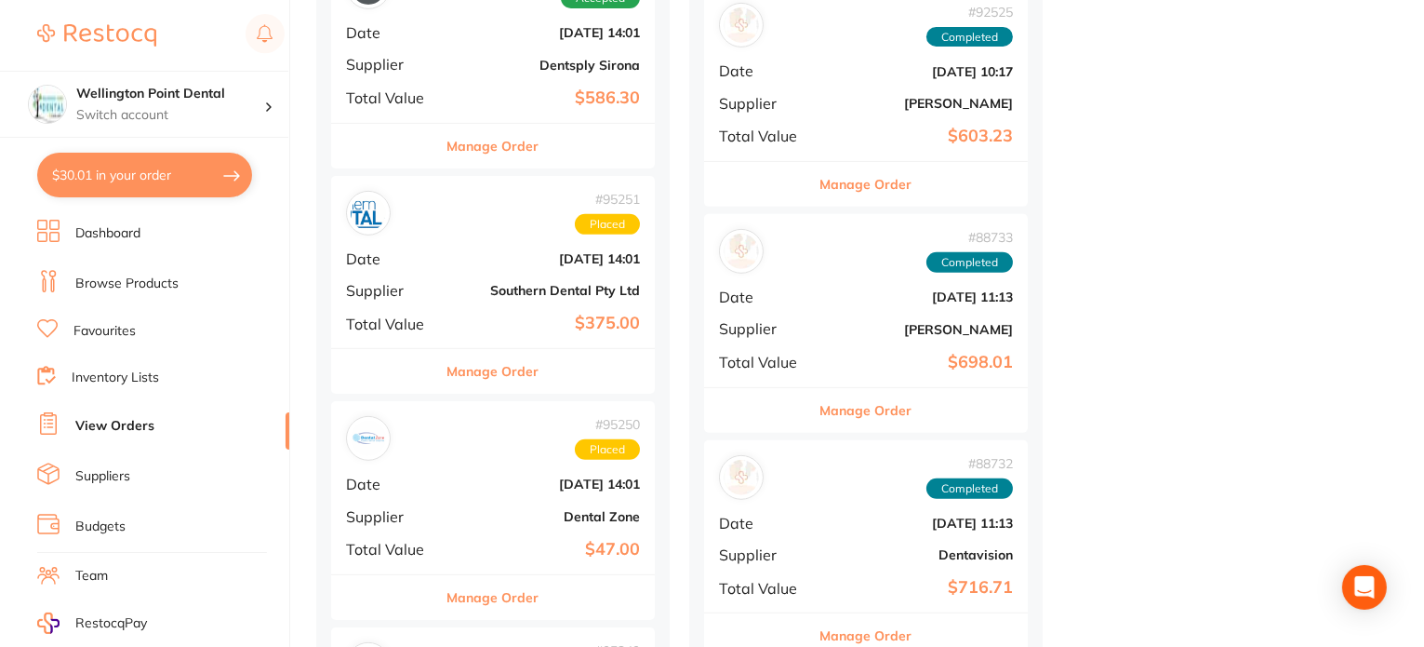
scroll to position [837, 0]
